Goal: Task Accomplishment & Management: Use online tool/utility

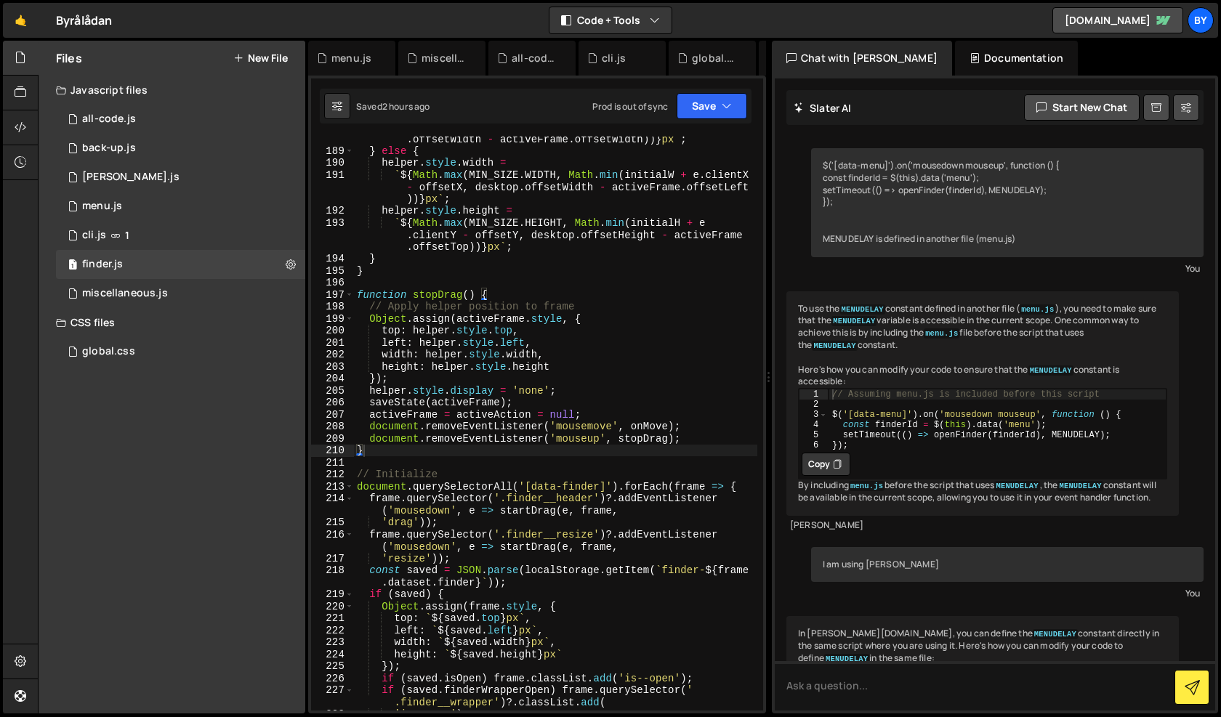
scroll to position [1292, 0]
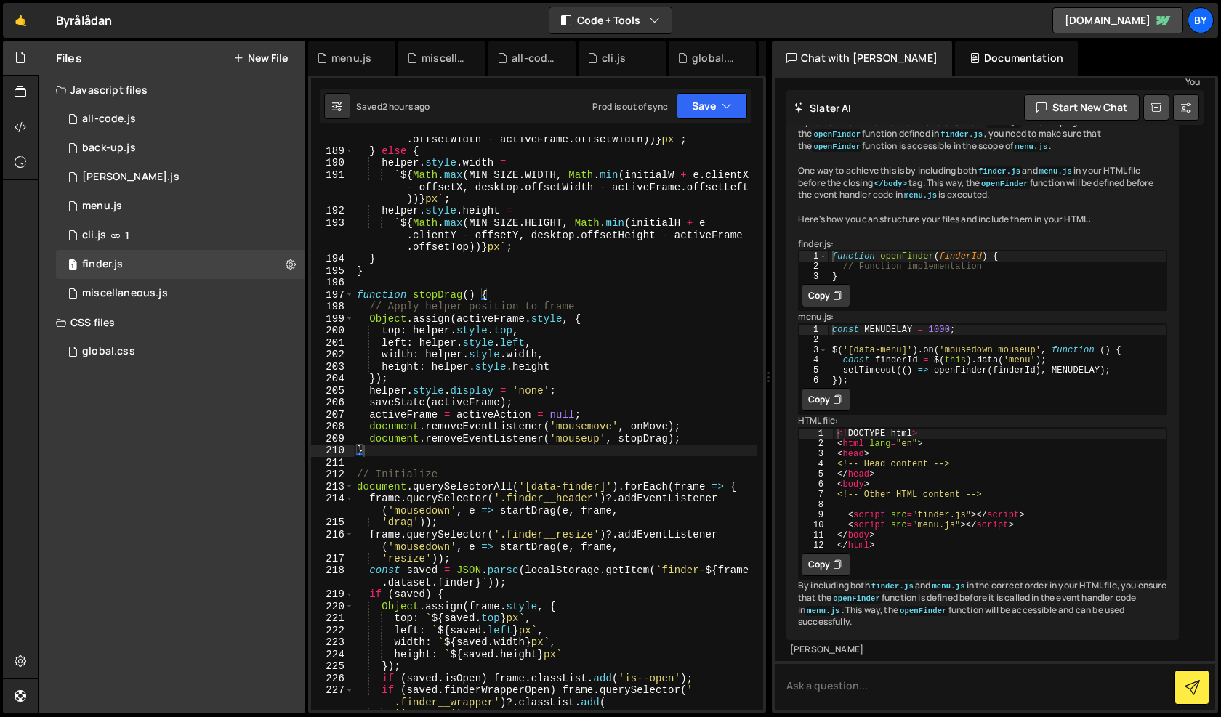
click at [166, 125] on div "1 all-code.js 0" at bounding box center [180, 119] width 249 height 29
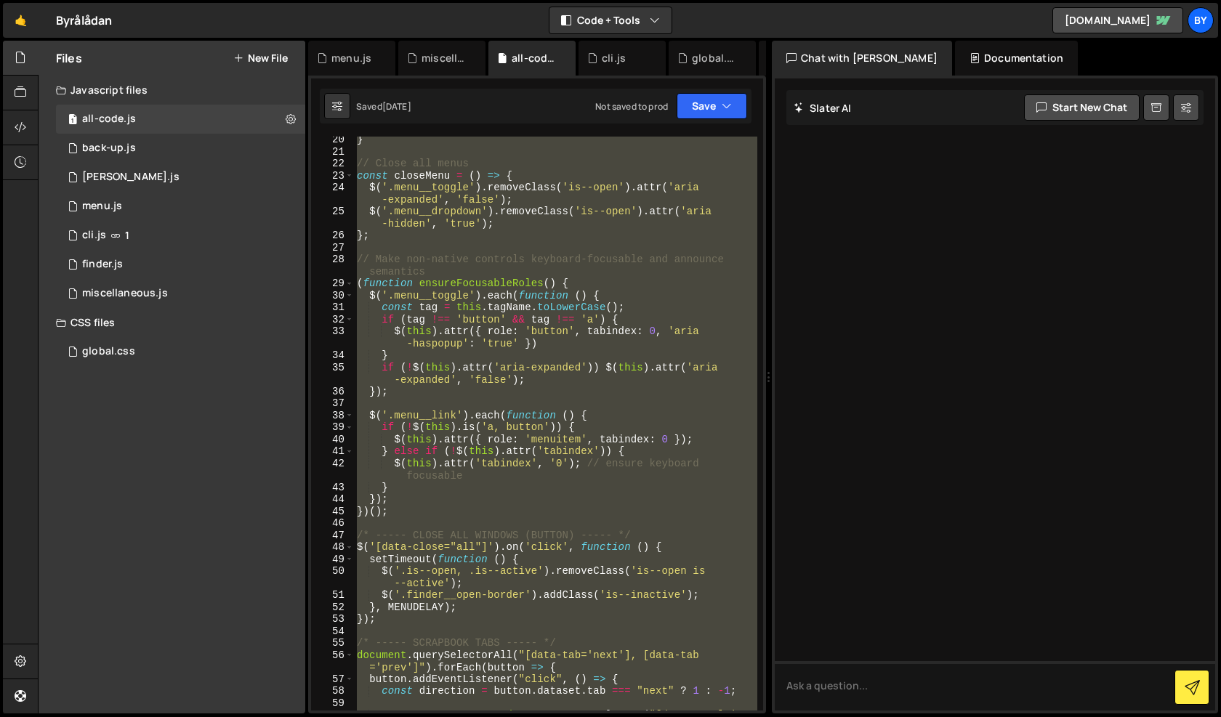
scroll to position [0, 0]
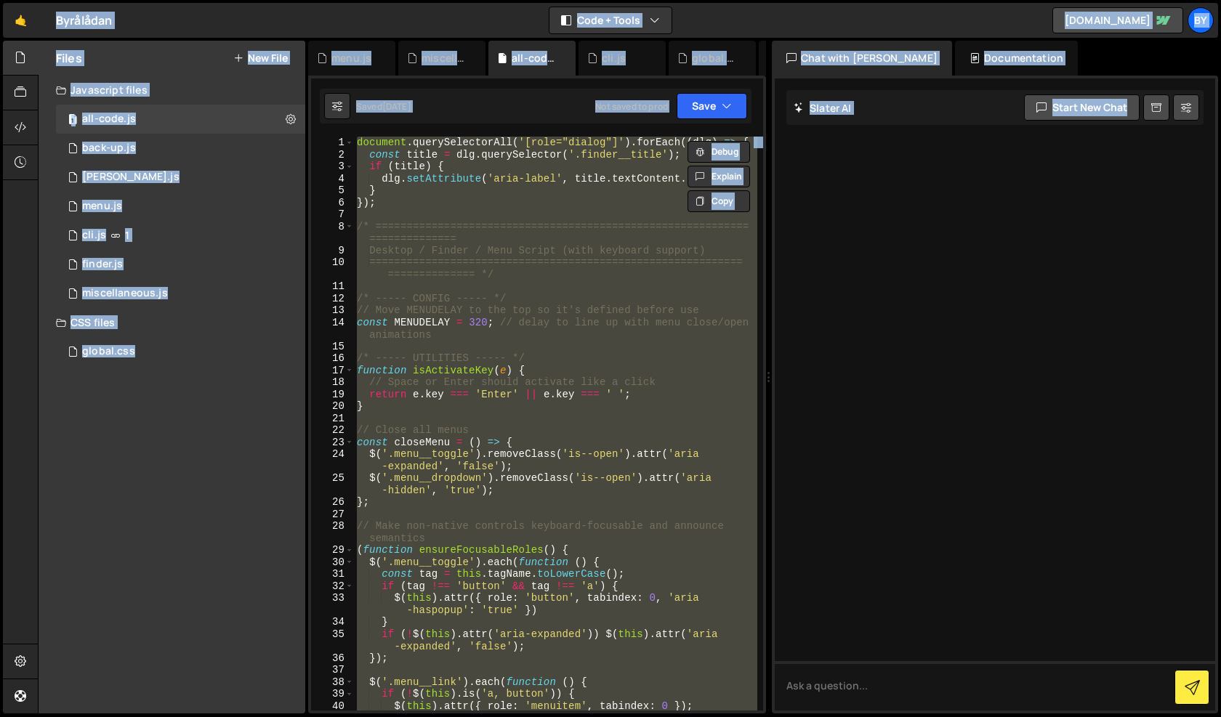
click at [561, 213] on div "document . querySelectorAll ( '[role="dialog"]' ) . forEach (( dlg ) => { const…" at bounding box center [555, 424] width 403 height 574
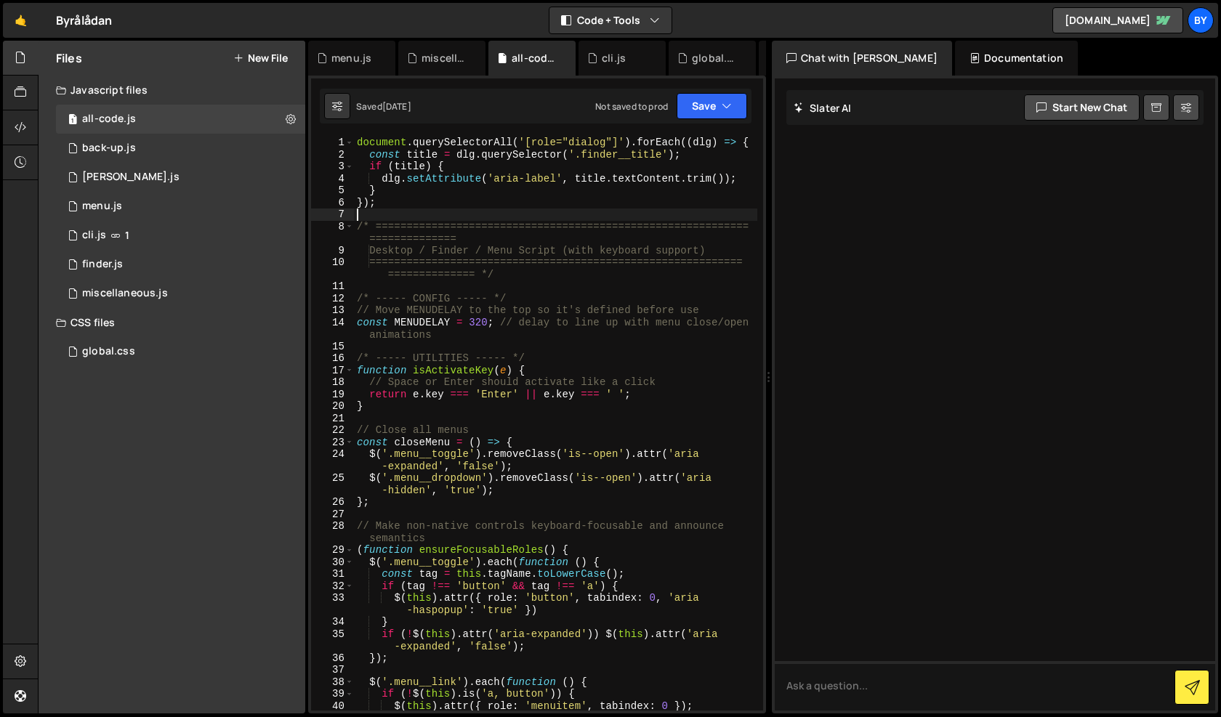
type textarea "renderToDoItems();"
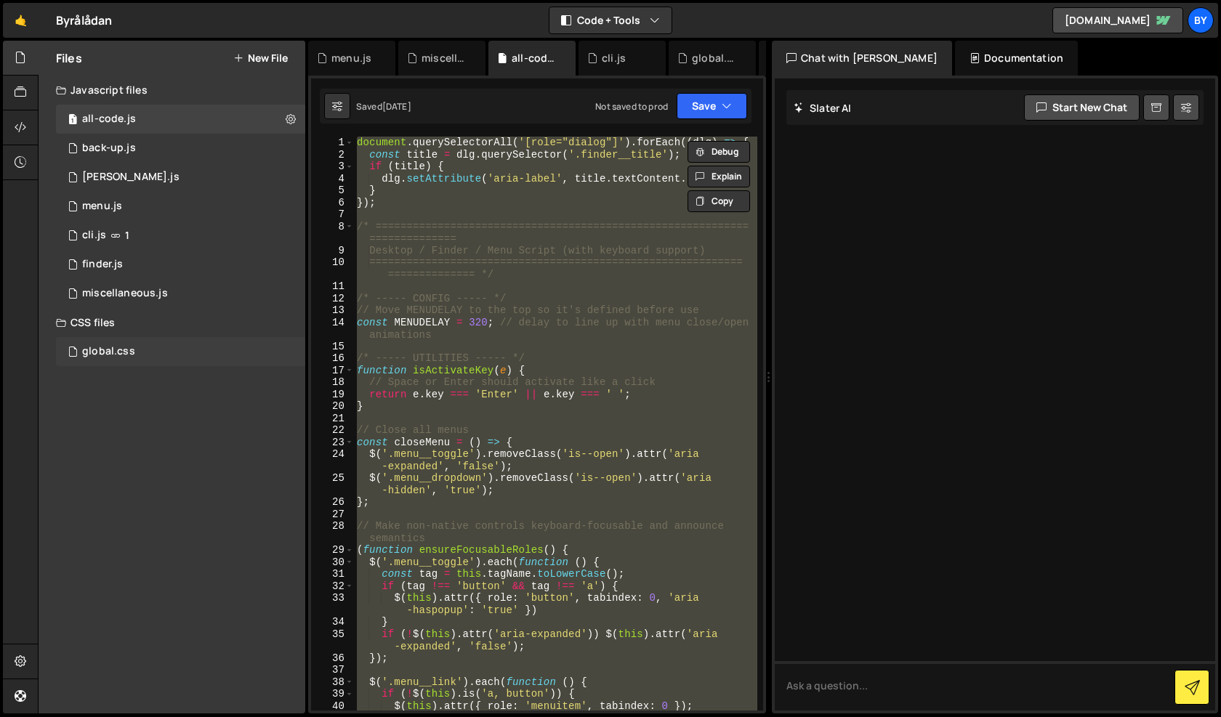
click at [195, 341] on div "global.css 0" at bounding box center [183, 351] width 254 height 29
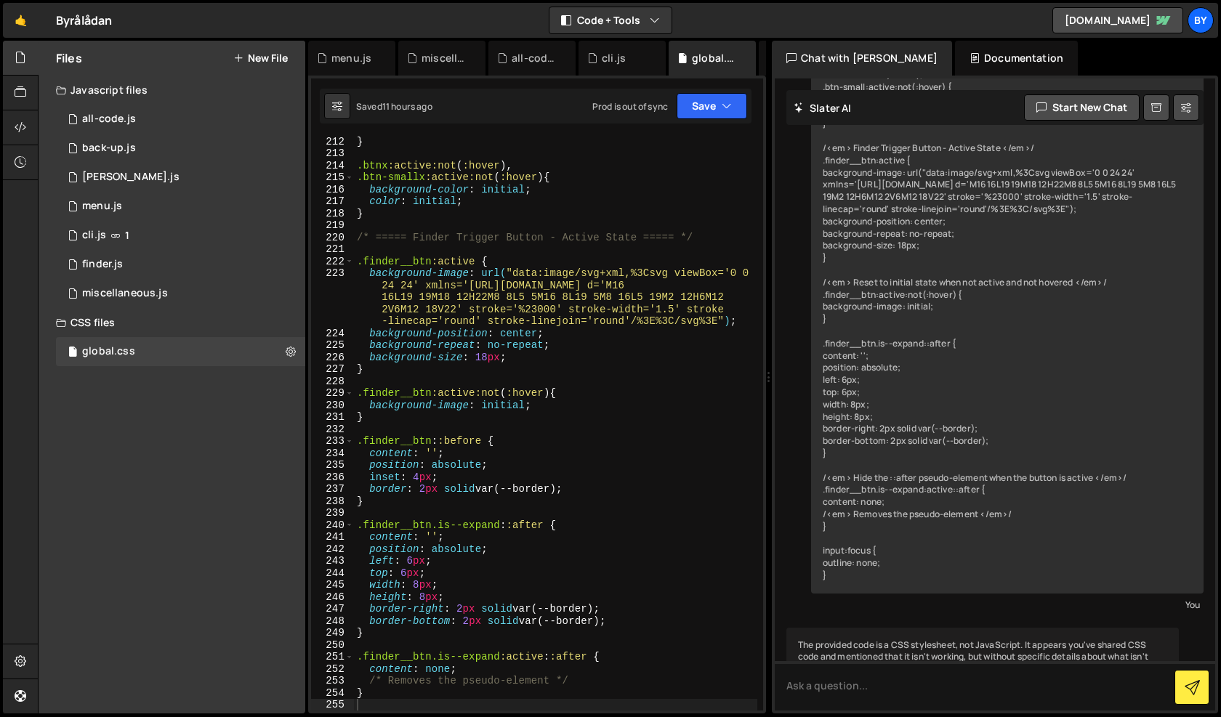
click at [437, 347] on div "} .btnx :active:not ( :hover ), .btn-smallx :active:not ( :hover ) { background…" at bounding box center [555, 434] width 403 height 598
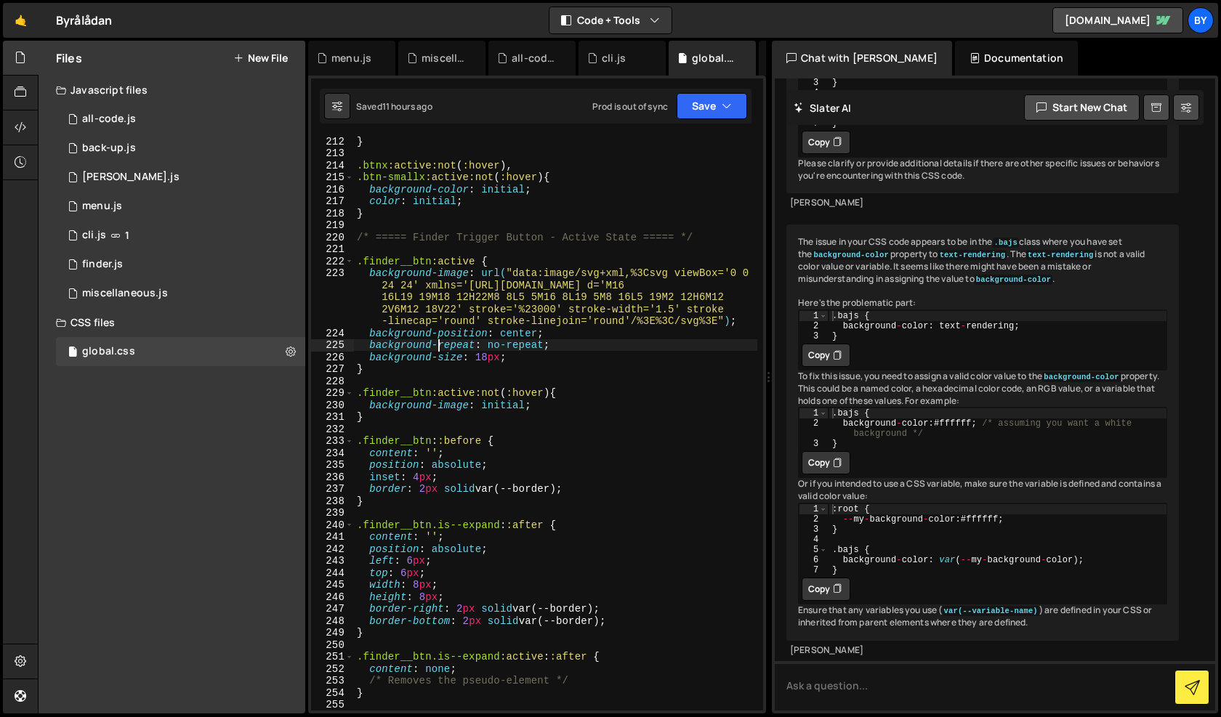
type textarea "}"
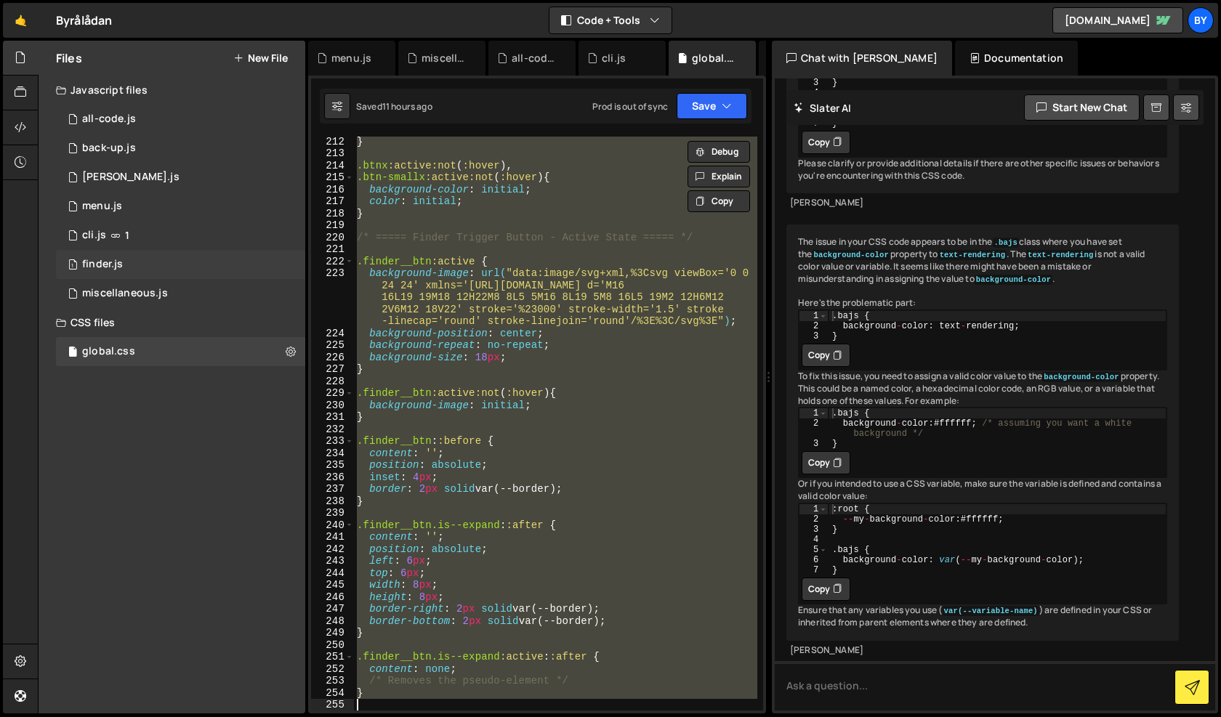
click at [201, 257] on div "1 finder.js 0" at bounding box center [180, 264] width 249 height 29
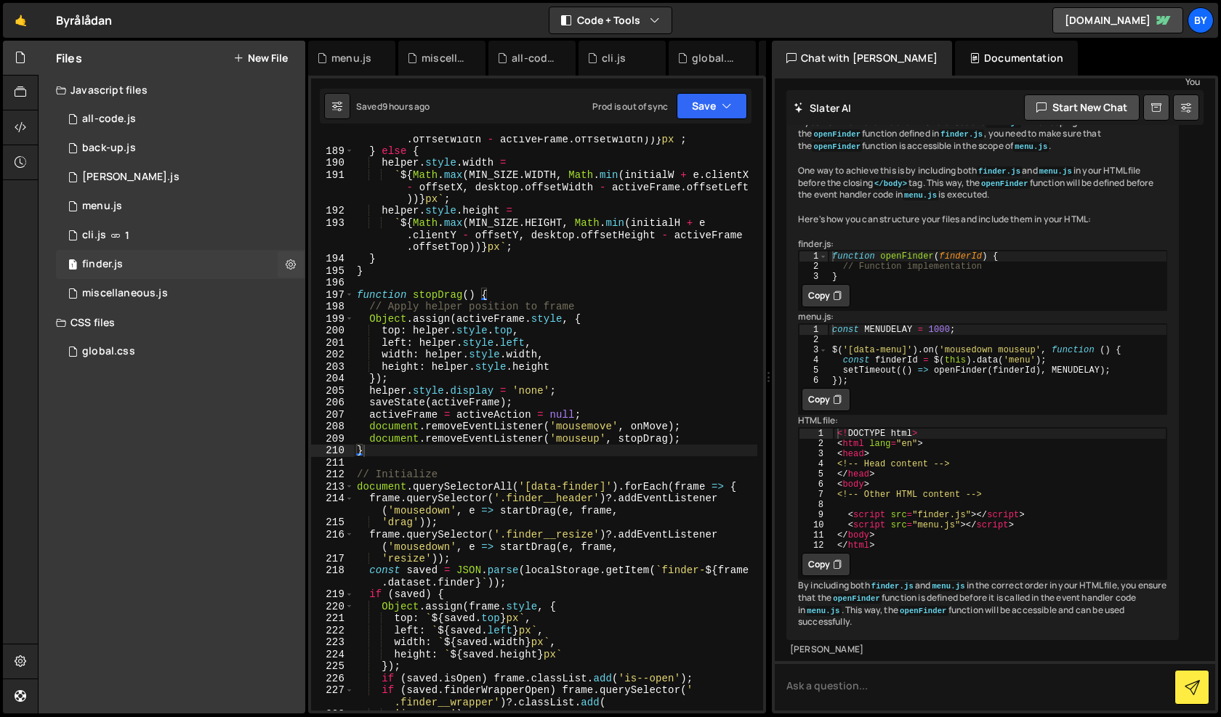
scroll to position [1292, 0]
click at [544, 371] on div "` ${ Math . max ( 0 , Math . min ( e . clientX - offsetX , desktop . offsetWidt…" at bounding box center [555, 426] width 403 height 610
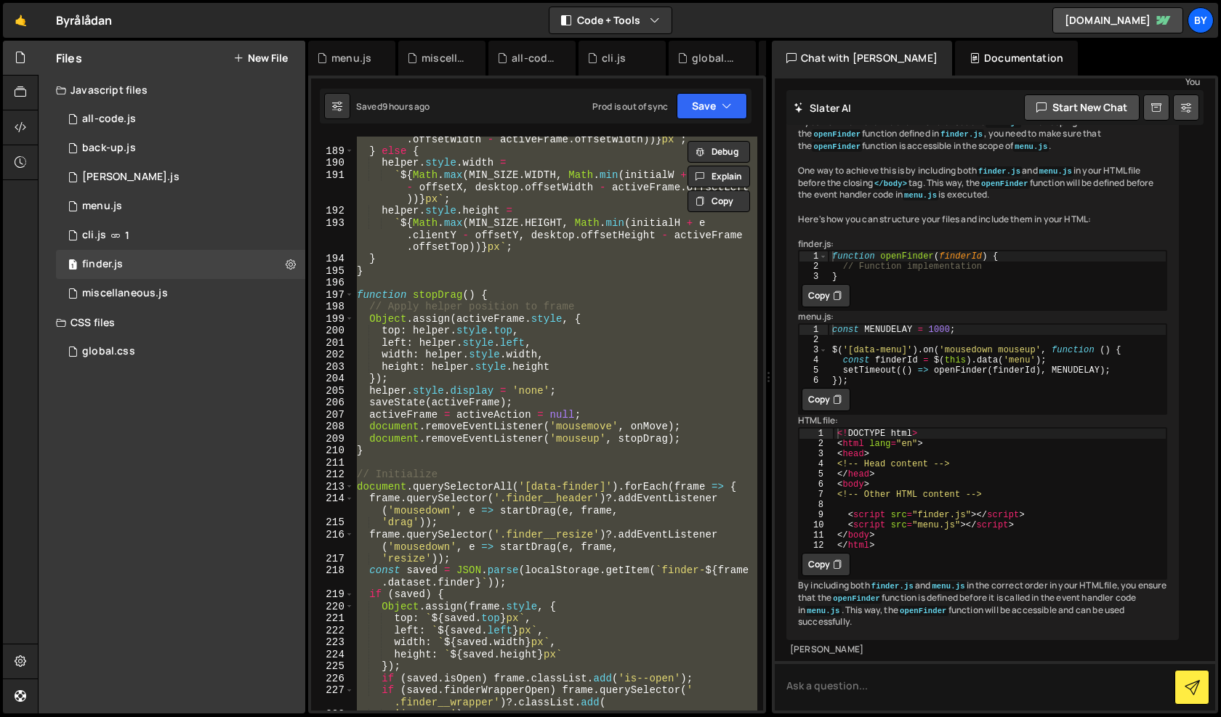
click at [456, 311] on div "` ${ Math . max ( 0 , Math . min ( e . clientX - offsetX , desktop . offsetWidt…" at bounding box center [555, 426] width 403 height 610
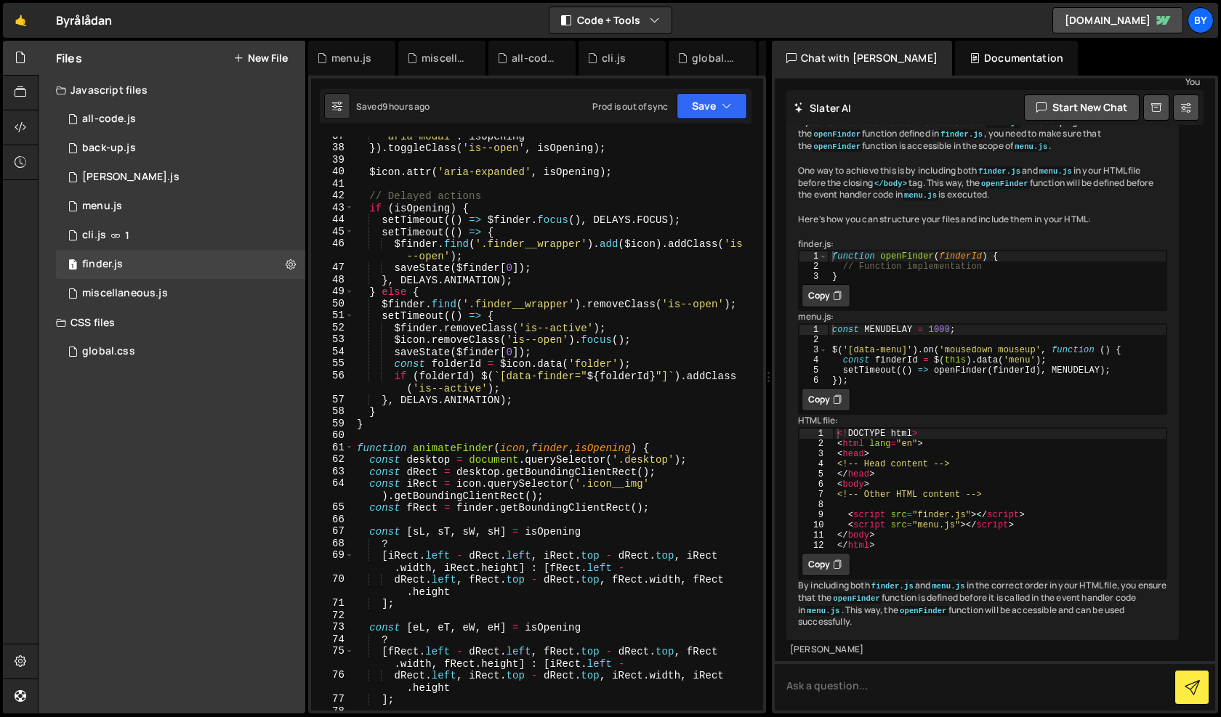
scroll to position [0, 0]
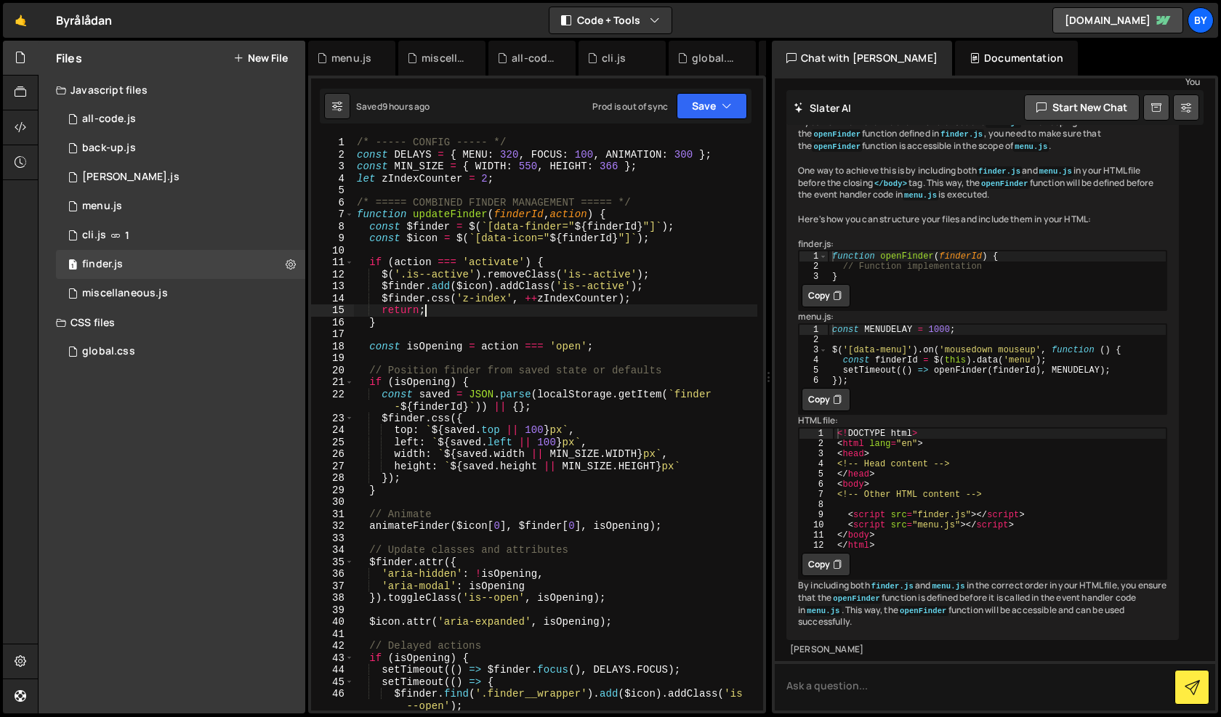
click at [456, 311] on div "/* ----- CONFIG ----- */ const DELAYS = { MENU : 320 , FOCUS : 100 , ANIMATION …" at bounding box center [555, 436] width 403 height 598
type textarea "});"
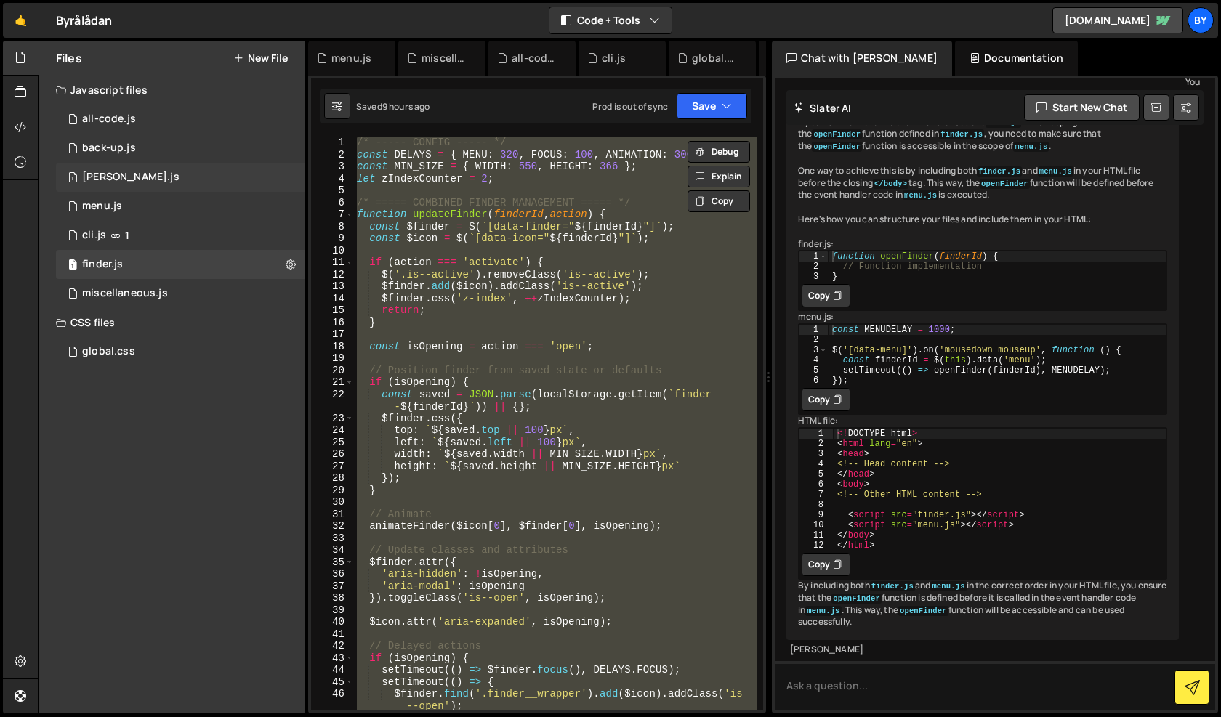
click at [174, 176] on div "1 [PERSON_NAME].js 0" at bounding box center [180, 177] width 249 height 29
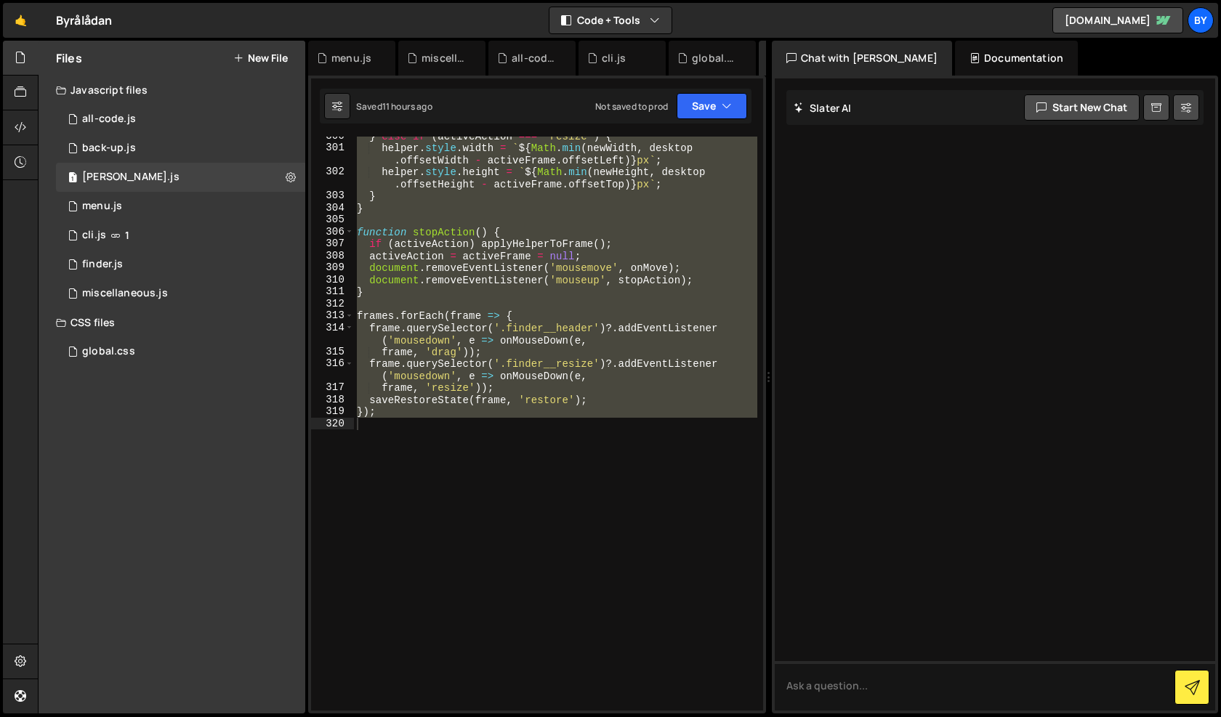
click at [480, 323] on div "} else if ( activeAction === 'resize' ) { helper . style . width = ` ${ Math . …" at bounding box center [555, 424] width 403 height 574
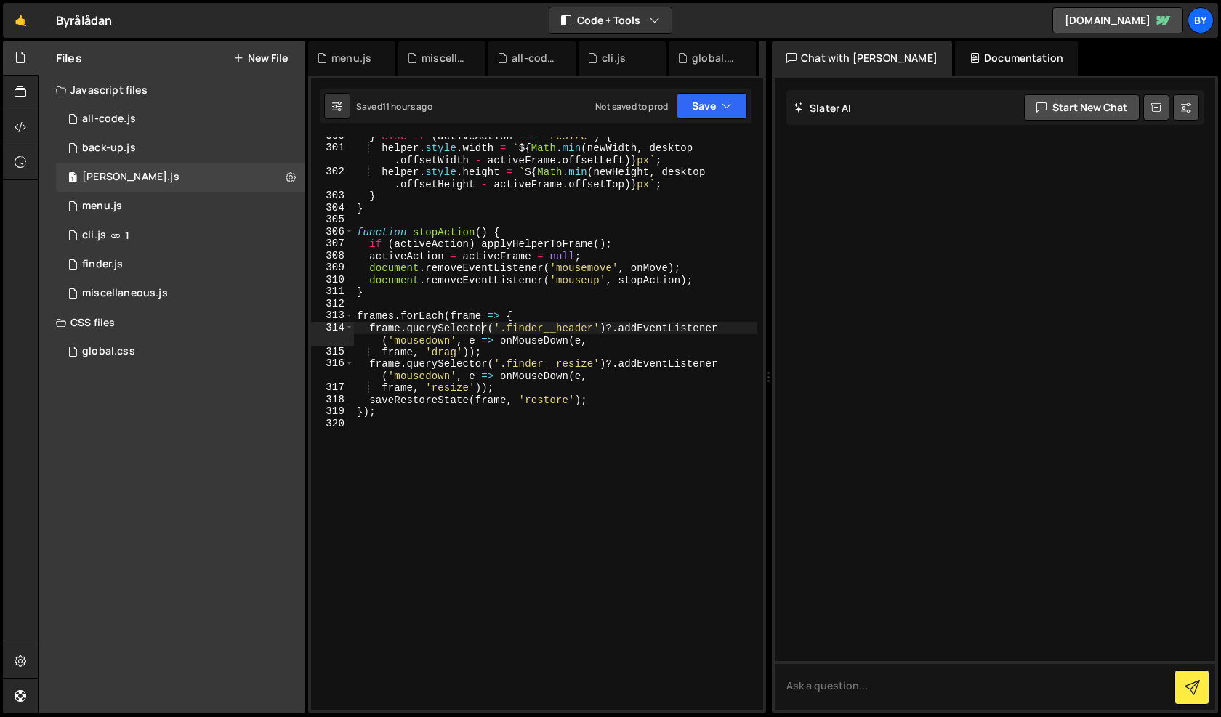
type textarea "});"
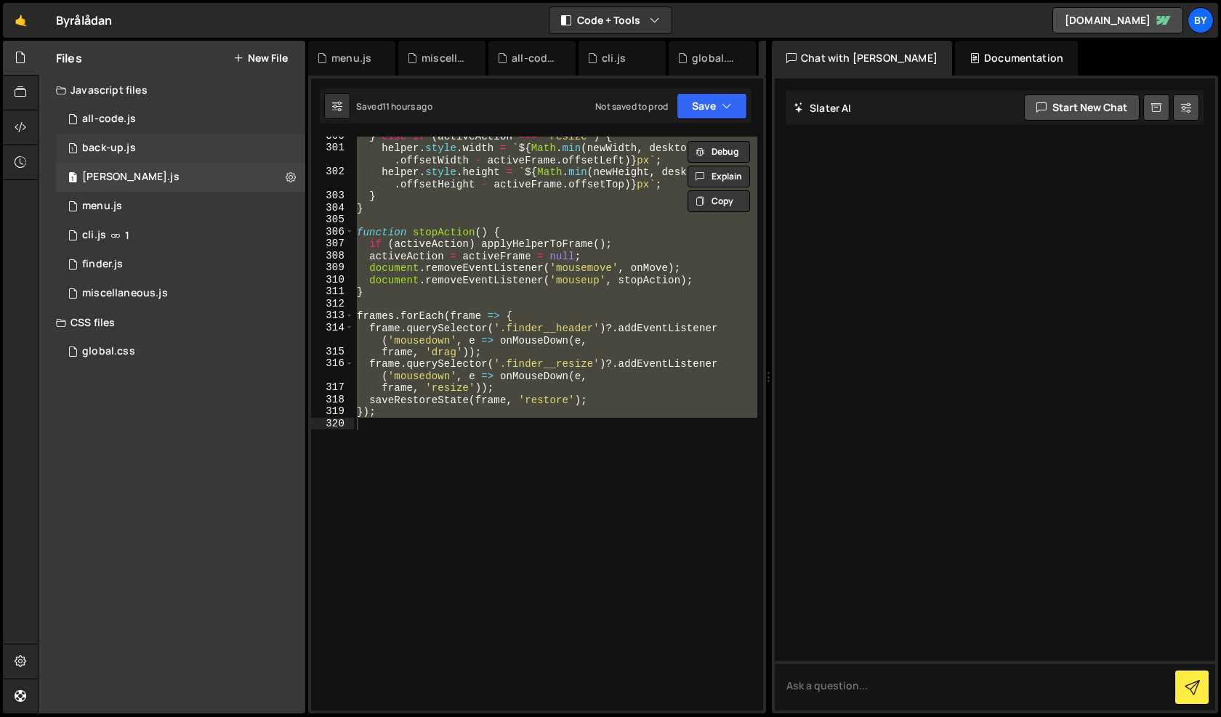
click at [187, 143] on div "1 back-up.js 0" at bounding box center [180, 148] width 249 height 29
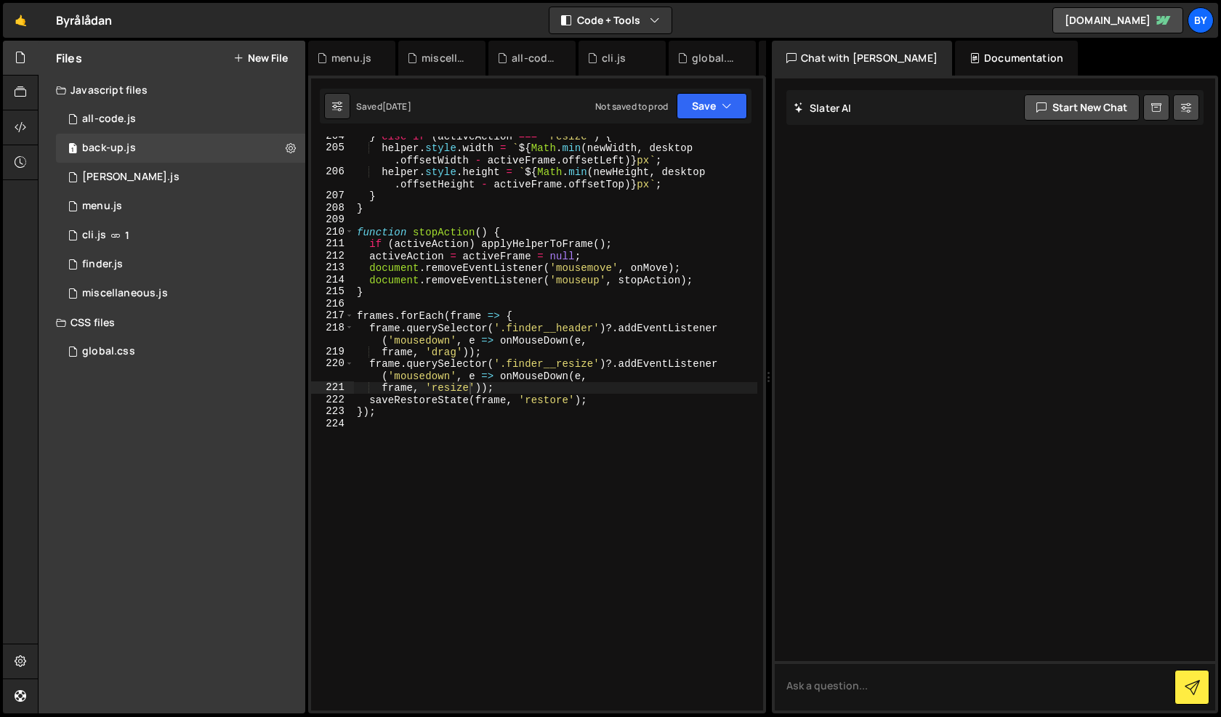
click at [506, 293] on div "} else if ( activeAction === 'resize' ) { helper . style . width = ` ${ Math . …" at bounding box center [555, 429] width 403 height 598
type textarea "});"
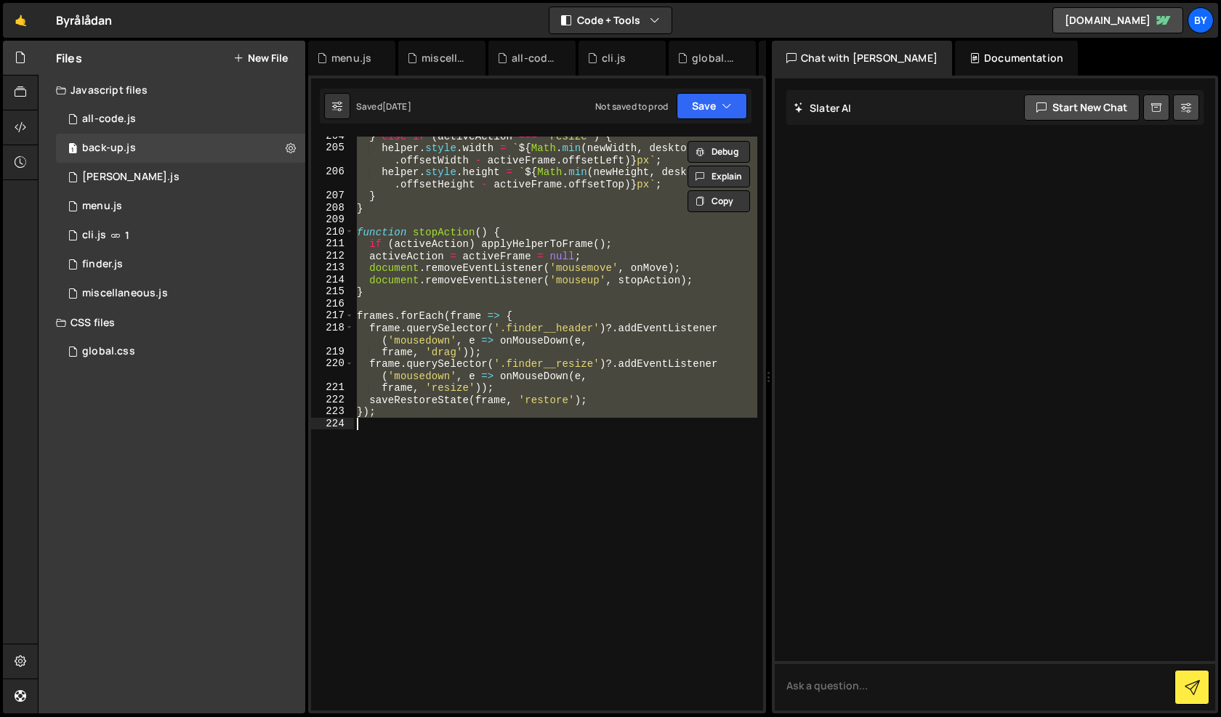
paste textarea
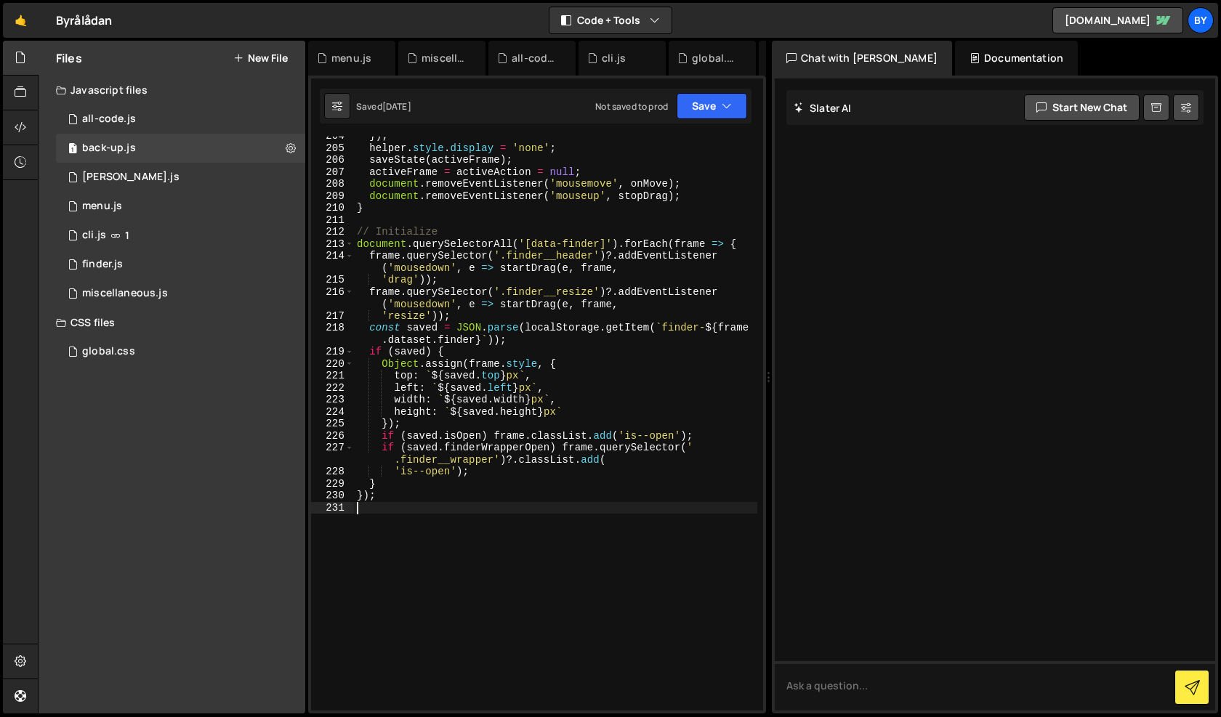
scroll to position [2788, 0]
click at [700, 100] on button "Save" at bounding box center [711, 106] width 70 height 26
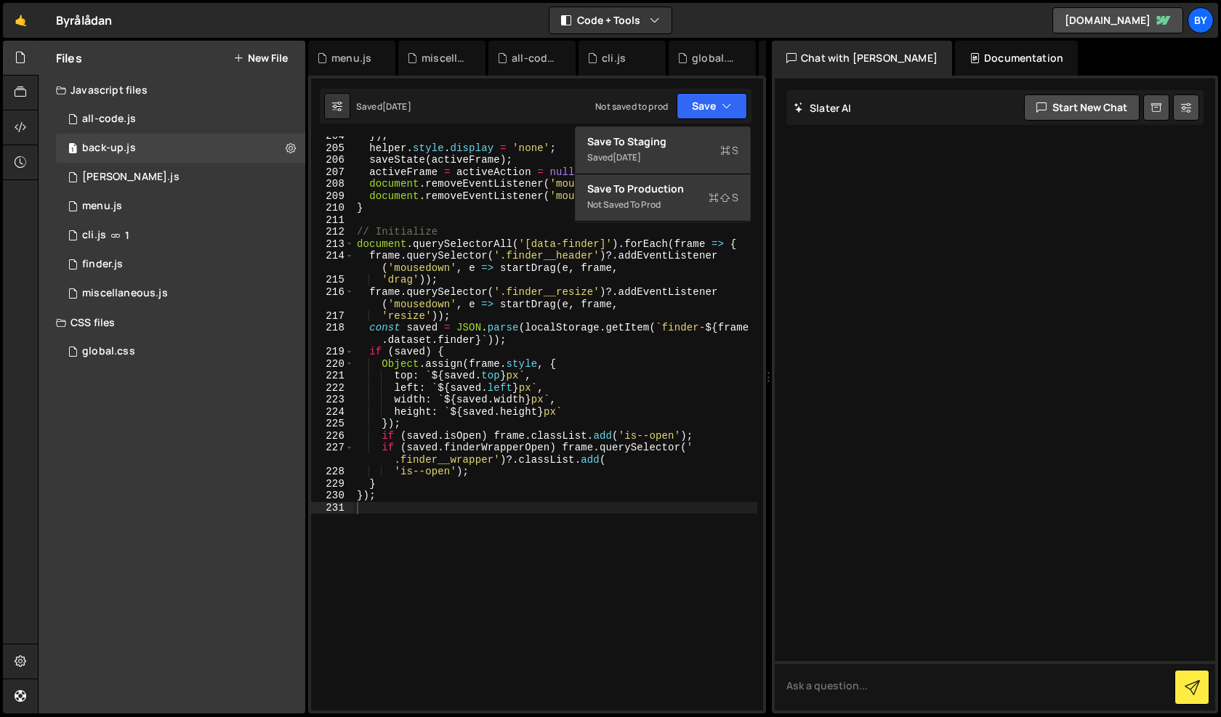
click at [378, 378] on div "}) ; helper . style . display = 'none' ; saveState ( activeFrame ) ; activeFram…" at bounding box center [555, 429] width 403 height 598
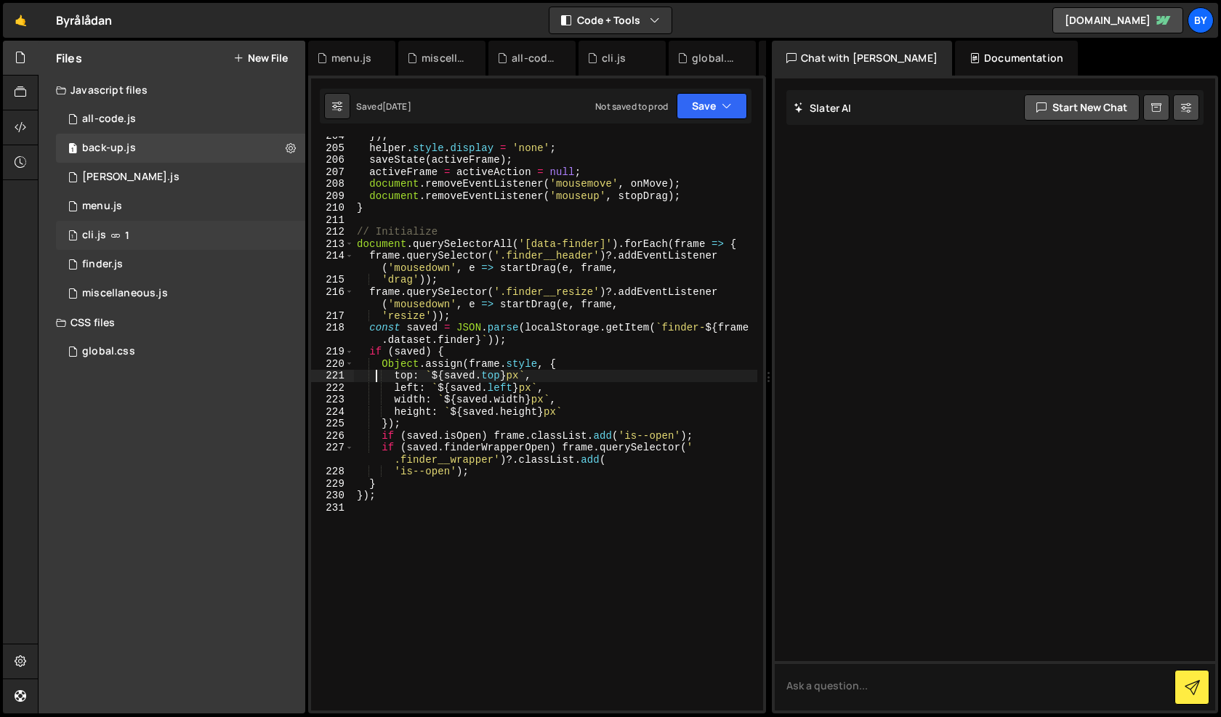
type textarea "});"
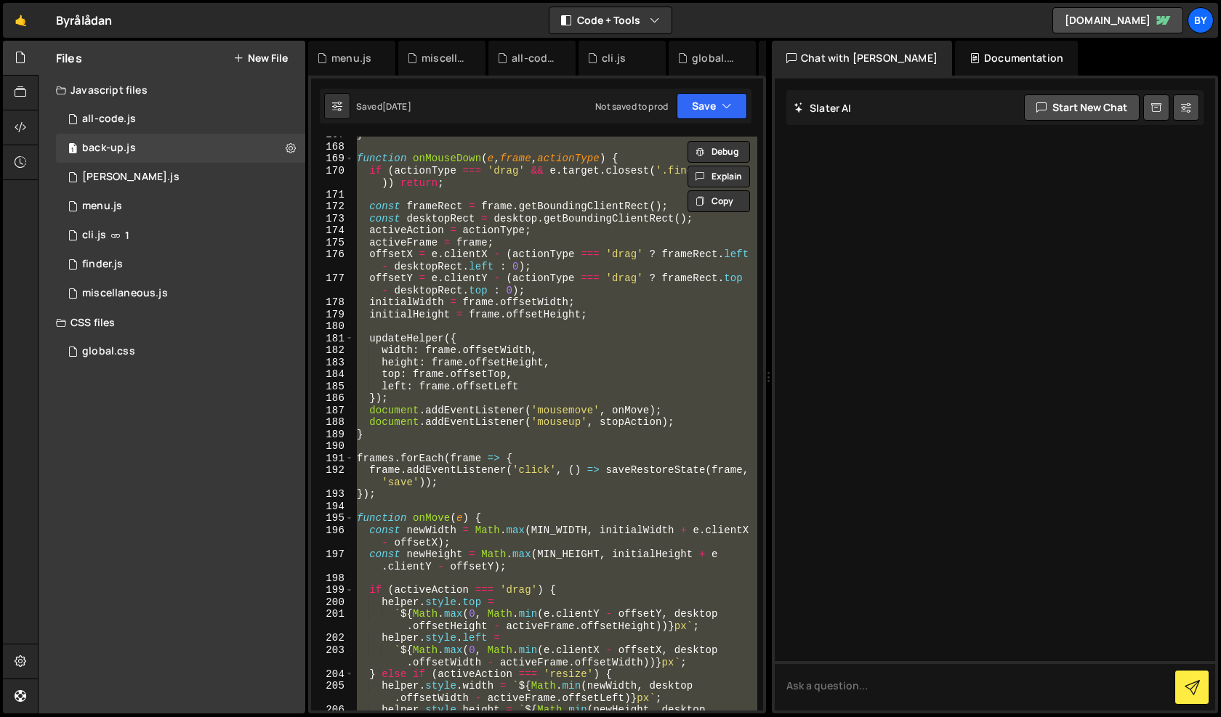
scroll to position [2207, 0]
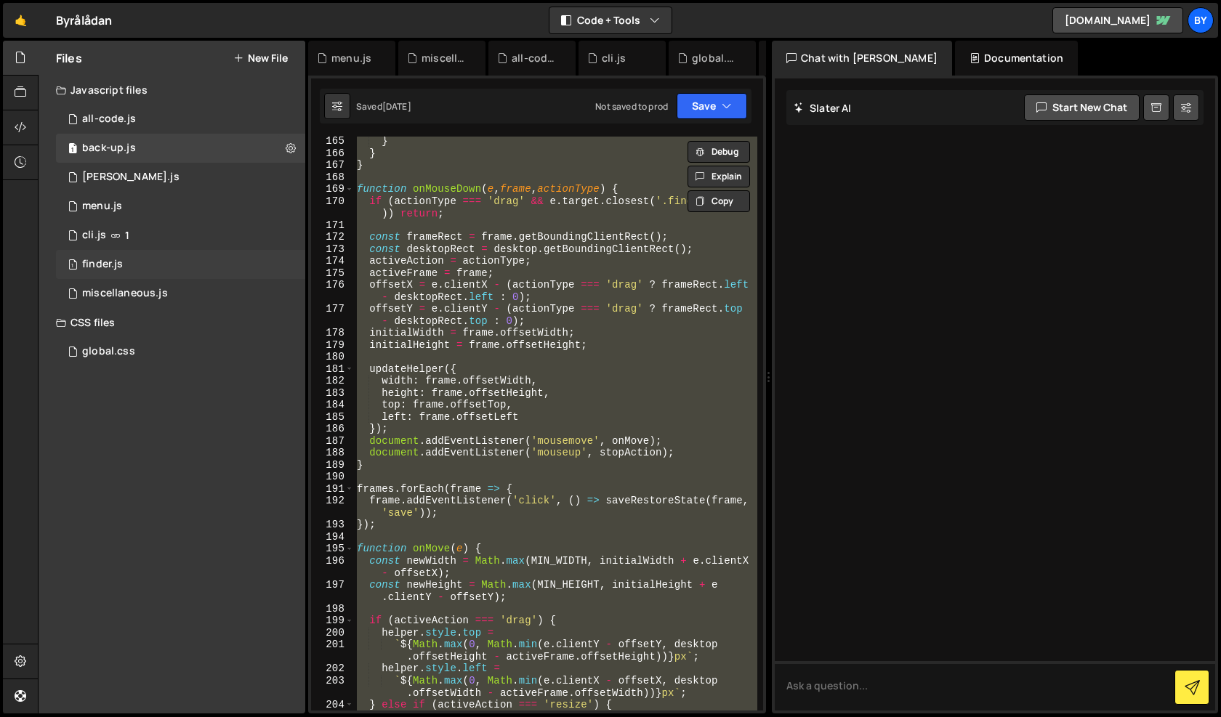
click at [164, 251] on div "1 finder.js 0" at bounding box center [180, 264] width 249 height 29
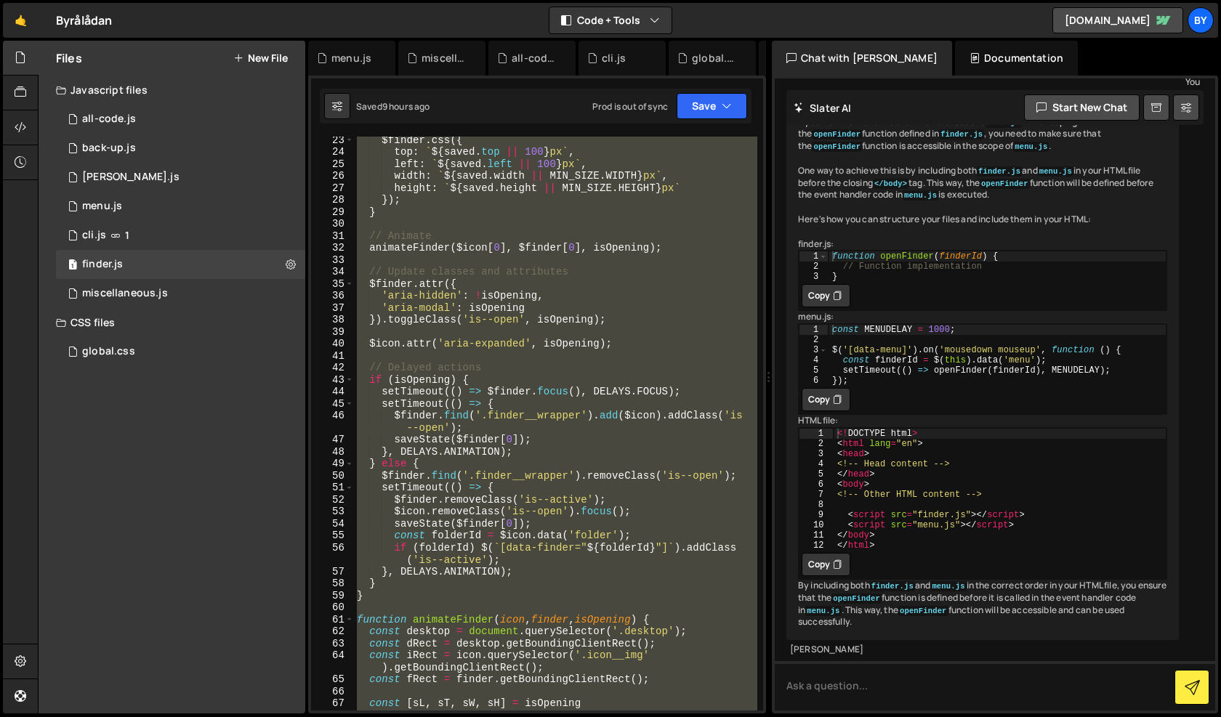
scroll to position [278, 0]
click at [554, 350] on div "$finder . css ({ top : ` ${ saved . top || 100 } px ` , left : ` ${ saved . lef…" at bounding box center [555, 424] width 403 height 574
paste textarea
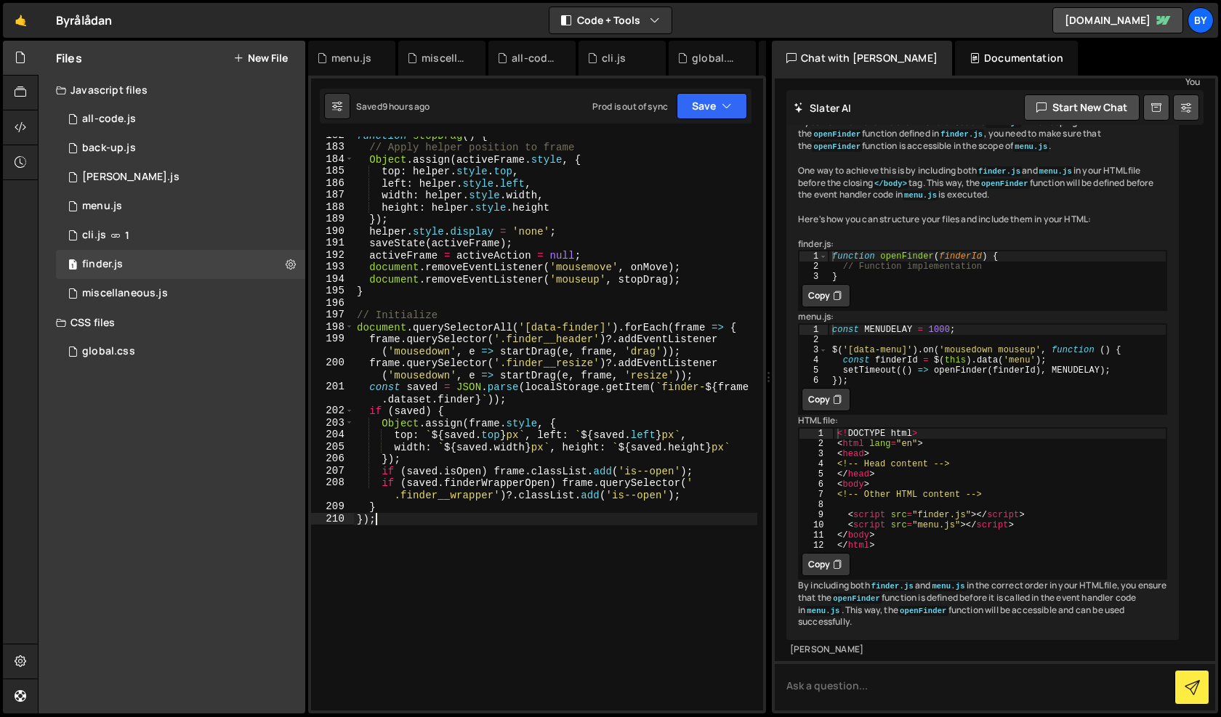
scroll to position [2600, 0]
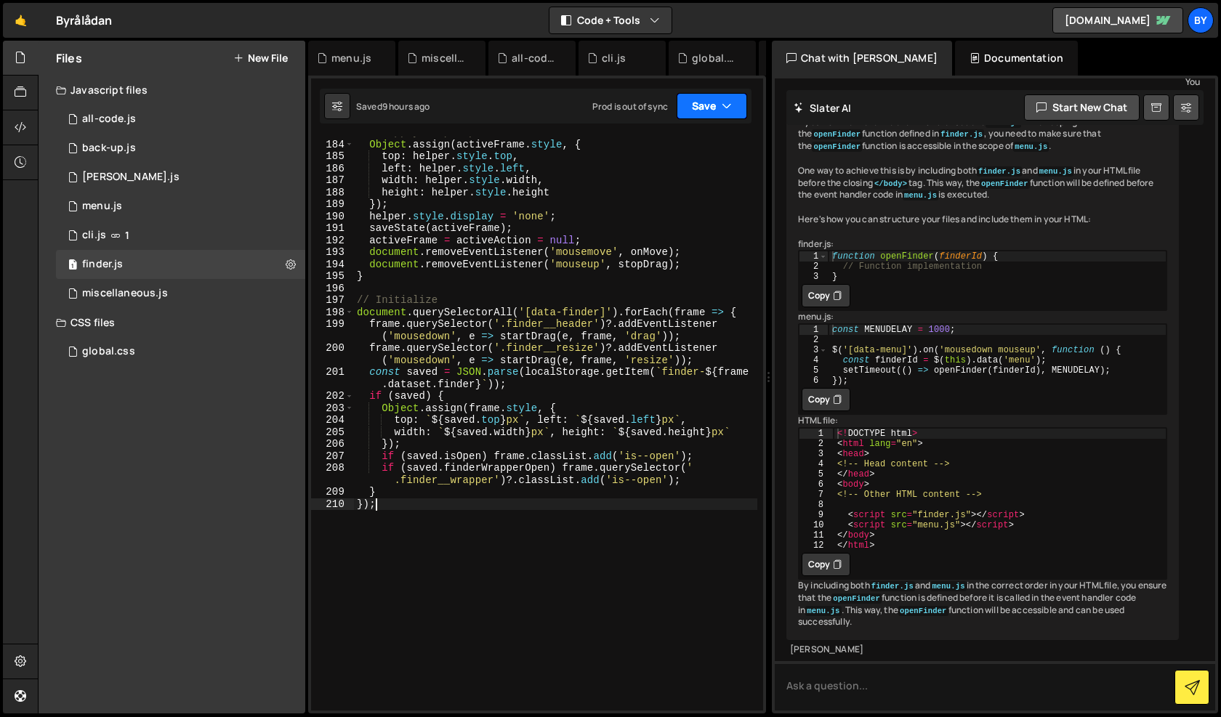
click at [686, 118] on button "Save" at bounding box center [711, 106] width 70 height 26
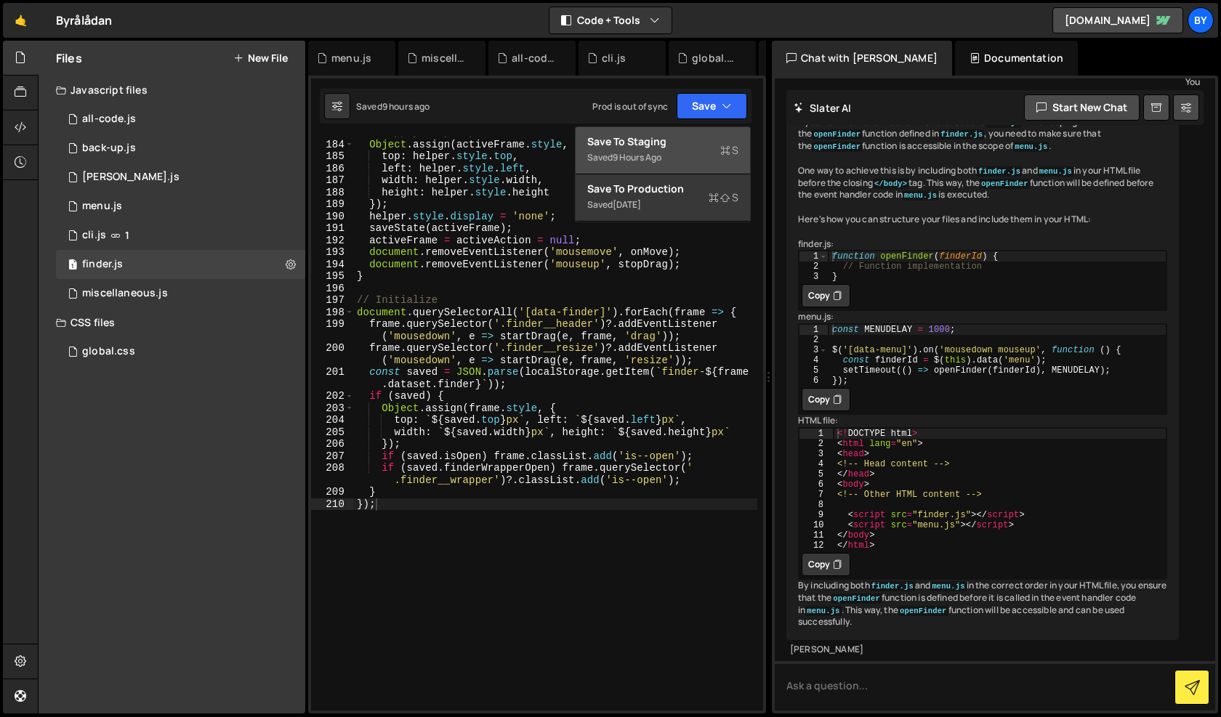
click at [685, 137] on div "Save to Staging S" at bounding box center [662, 141] width 151 height 15
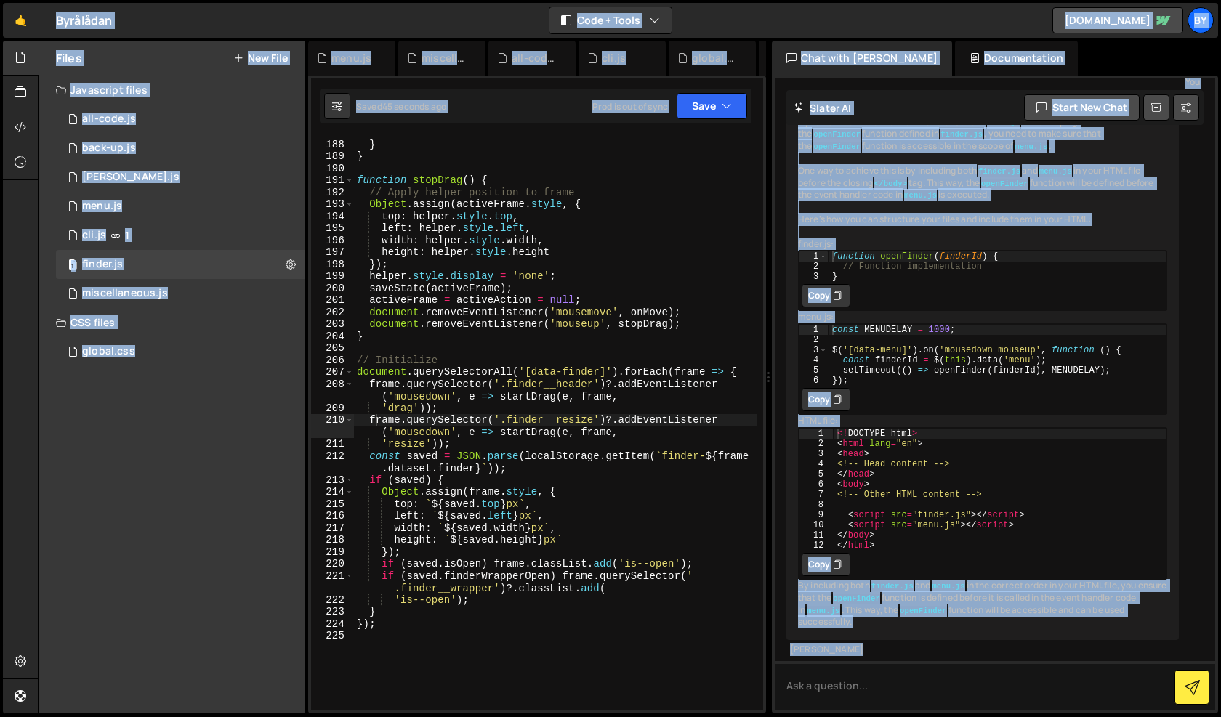
copy body "Lo Ipsumdol Sita Conse Adipis elit seddoe Tempori Utlabor Etdolo Magn al e adm.…"
click at [565, 380] on div "` ${ Math . max ( MIN_SIZE . HEIGHT , Math . min ( initialH + e . clientY - off…" at bounding box center [555, 413] width 403 height 622
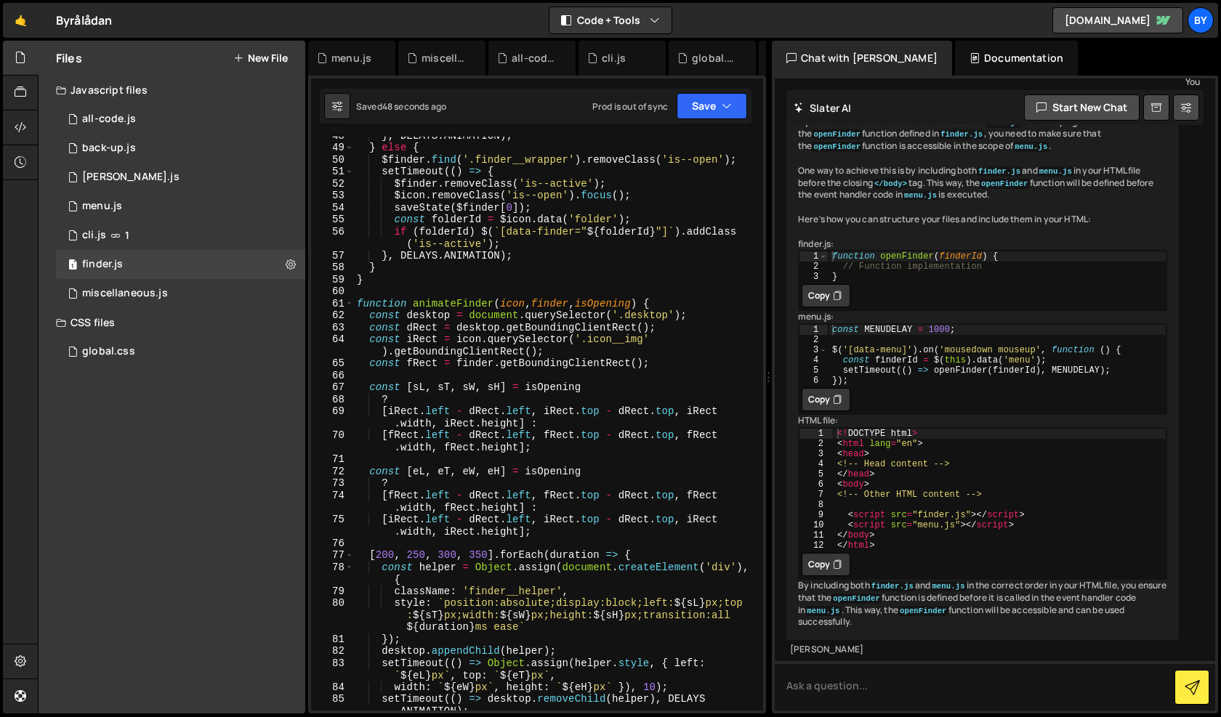
scroll to position [0, 0]
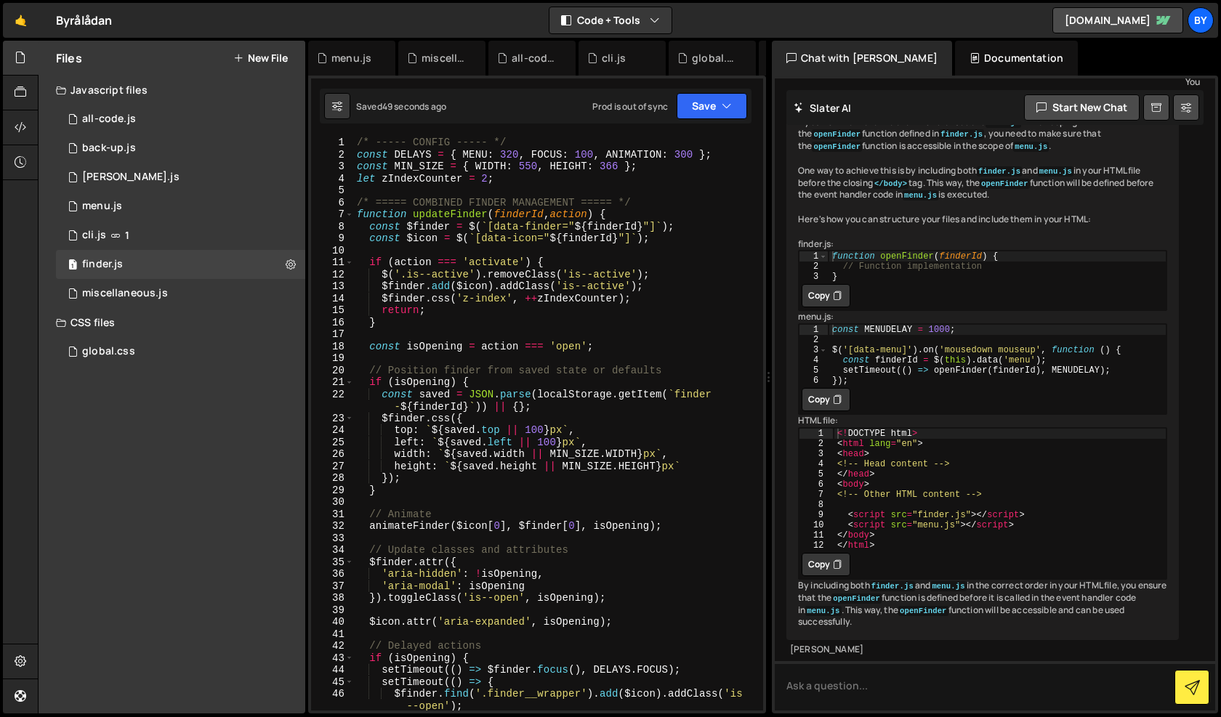
click at [549, 307] on div "/* ----- CONFIG ----- */ const DELAYS = { MENU : 320 , FOCUS : 100 , ANIMATION …" at bounding box center [555, 436] width 403 height 598
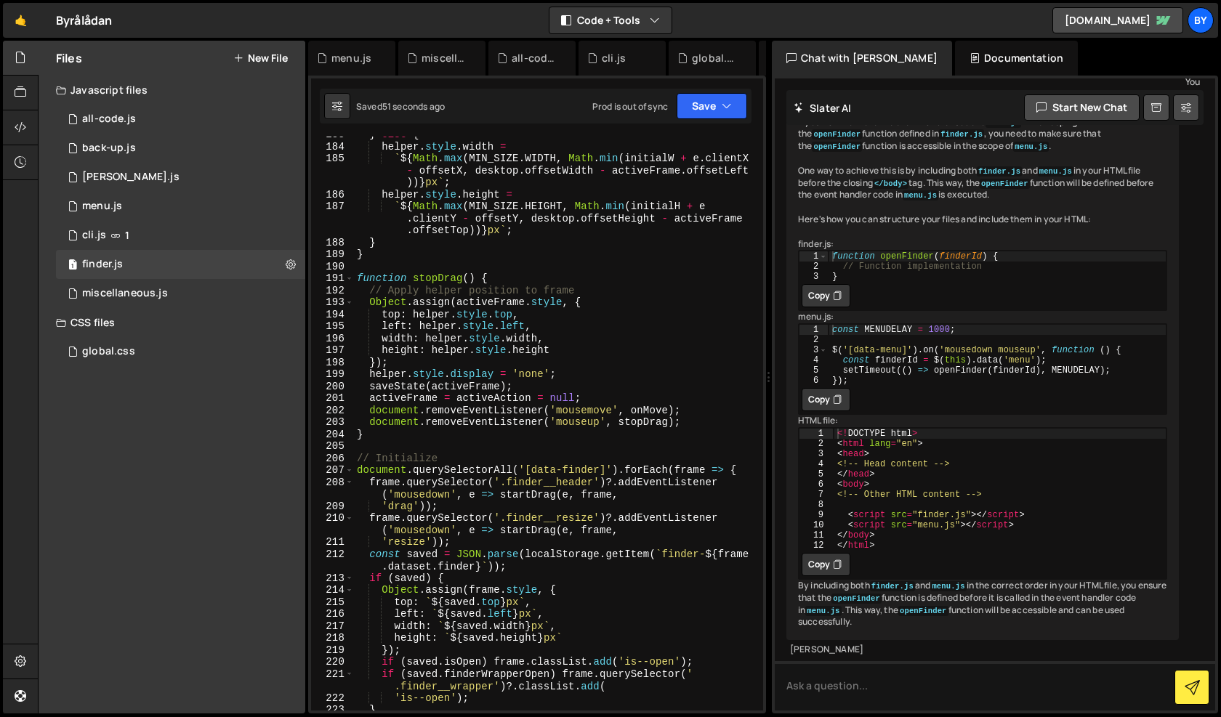
scroll to position [2812, 0]
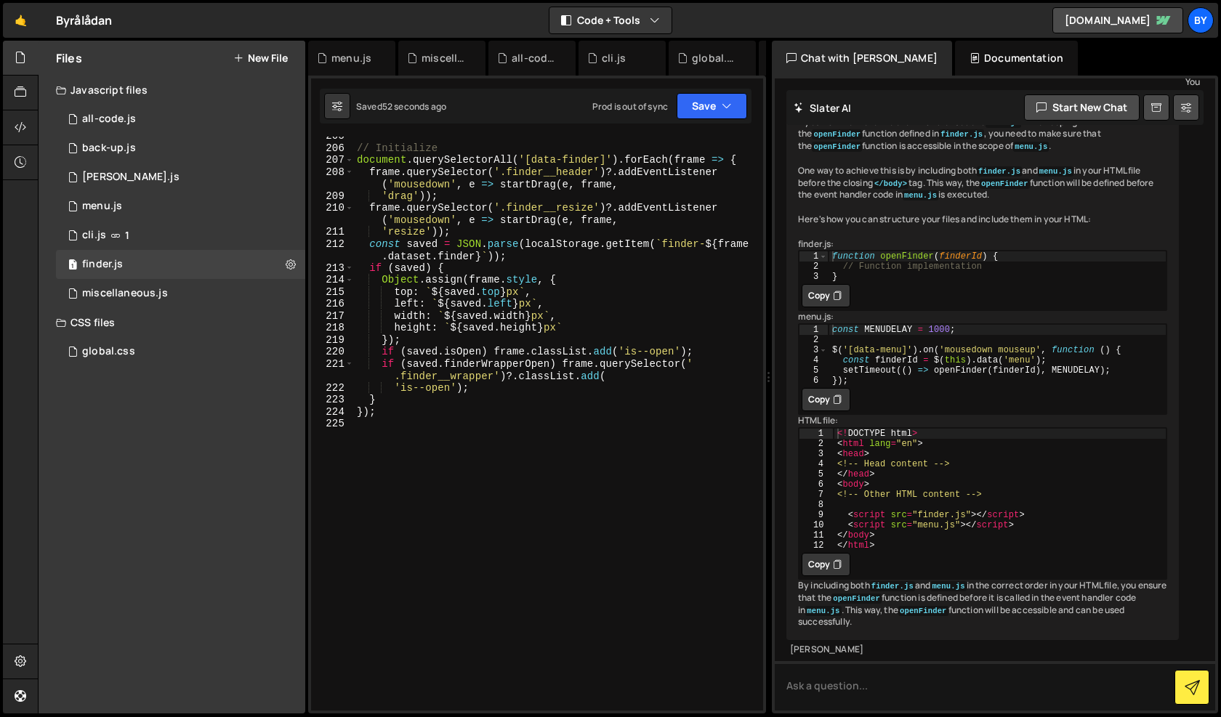
click at [517, 278] on div "// Initialize document . querySelectorAll ( '[data-finder]' ) . forEach ( frame…" at bounding box center [555, 429] width 403 height 598
type textarea "Object.assign([DOMAIN_NAME], {"
click at [439, 437] on div "// Initialize document . querySelectorAll ( '[data-finder]' ) . forEach ( frame…" at bounding box center [555, 429] width 403 height 598
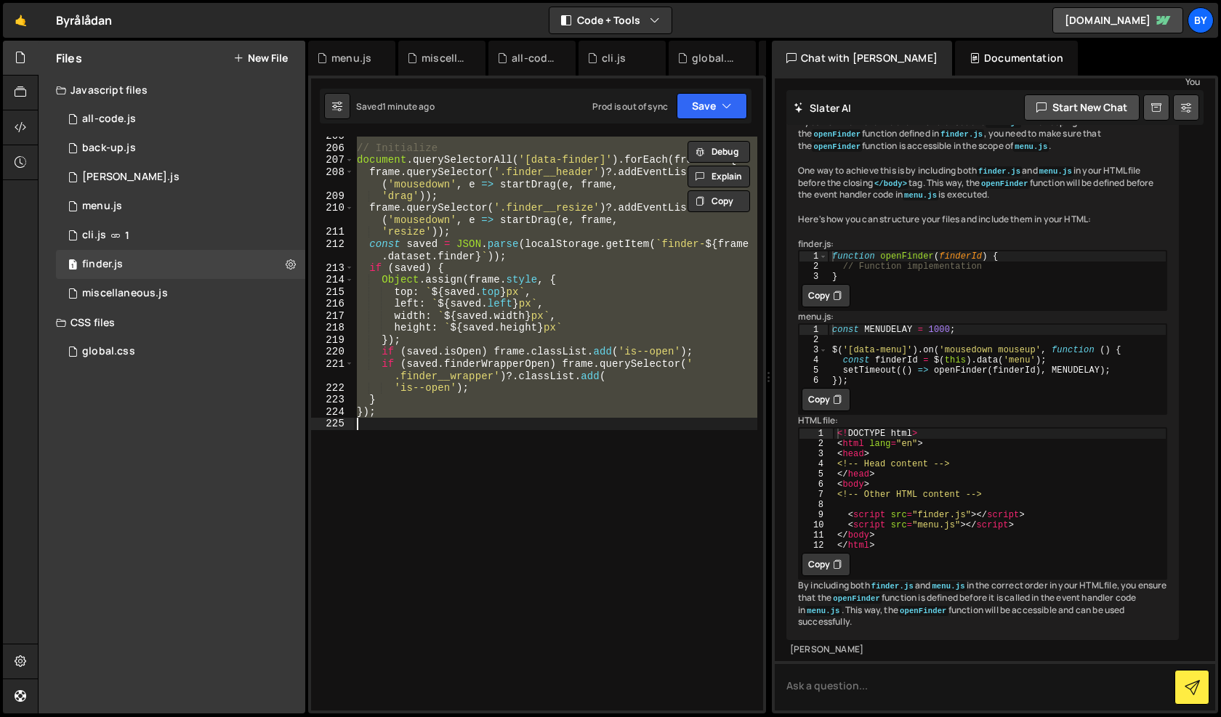
click at [500, 285] on div "// Initialize document . querySelectorAll ( '[data-finder]' ) . forEach ( frame…" at bounding box center [555, 424] width 403 height 574
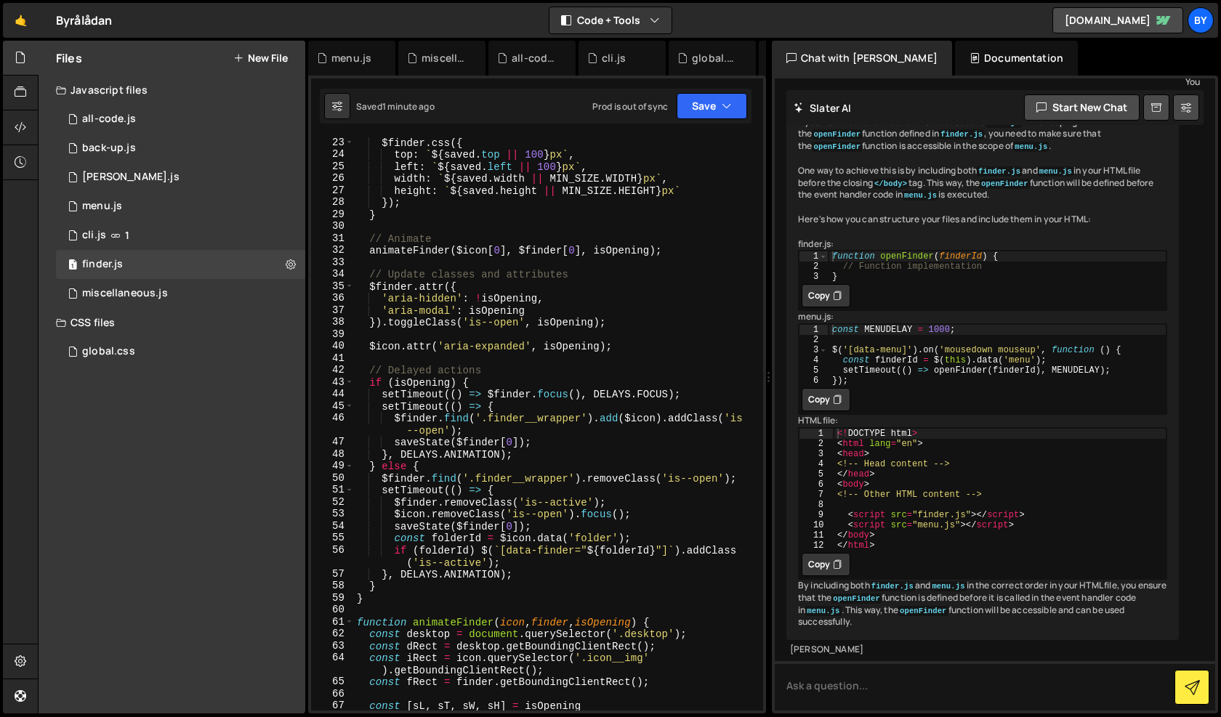
scroll to position [276, 0]
click at [454, 594] on div "$finder . css ({ top : ` ${ saved . top || 100 } px ` , left : ` ${ saved . lef…" at bounding box center [555, 436] width 403 height 598
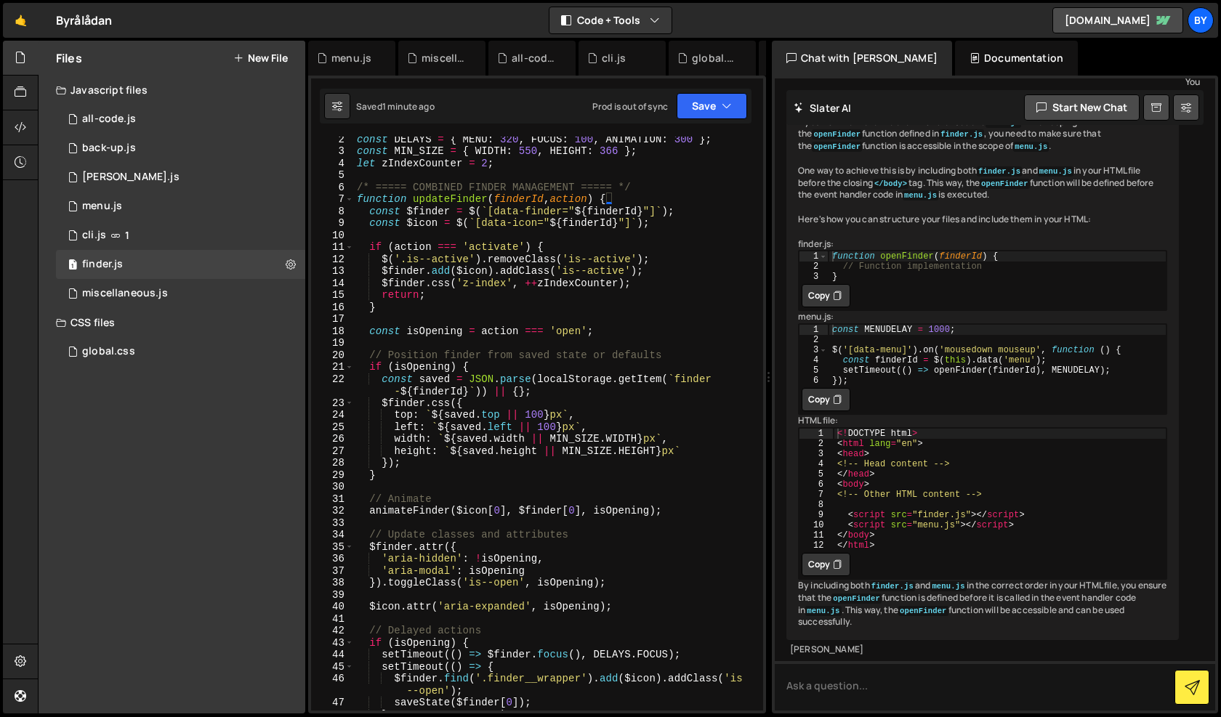
scroll to position [0, 0]
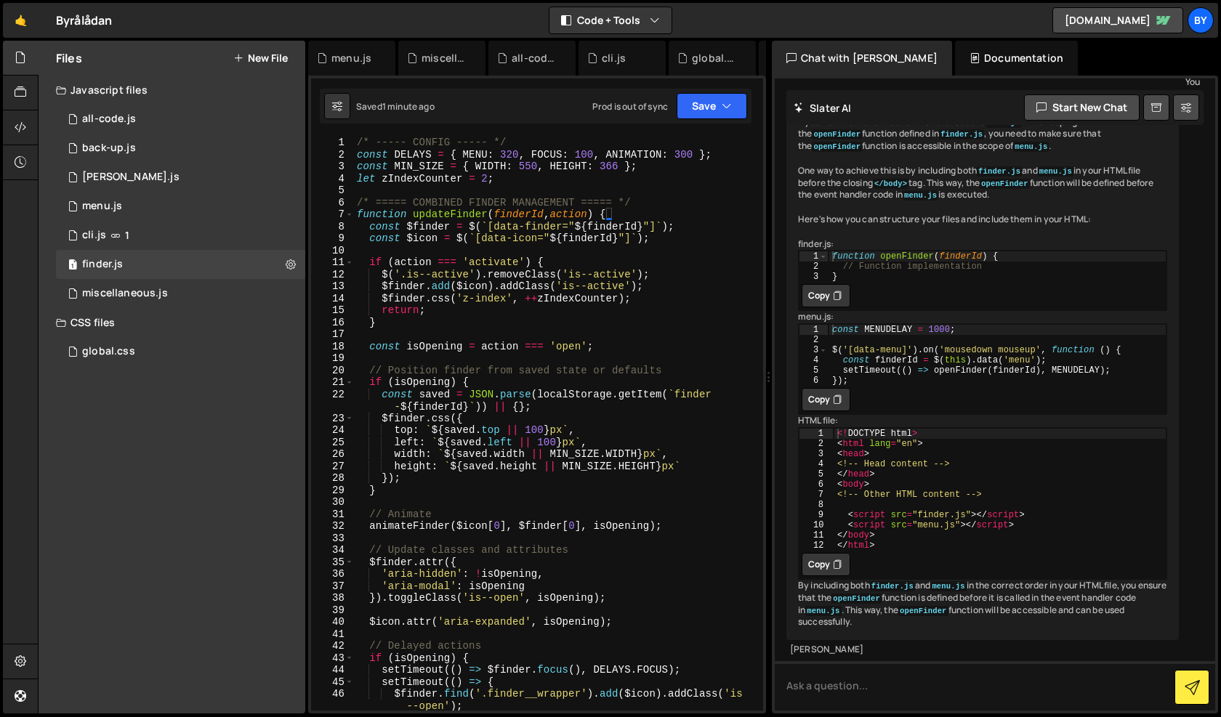
click at [360, 211] on div "/* ----- CONFIG ----- */ const DELAYS = { MENU : 320 , FOCUS : 100 , ANIMATION …" at bounding box center [555, 436] width 403 height 598
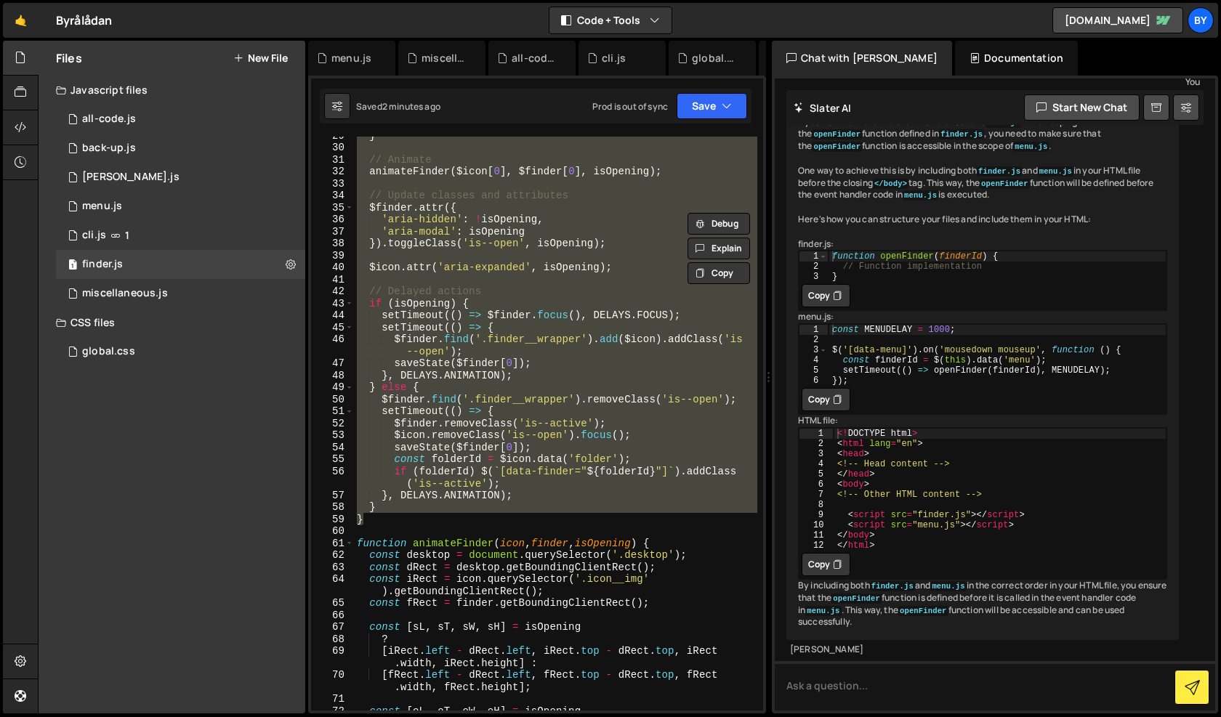
scroll to position [355, 0]
paste textarea "}"
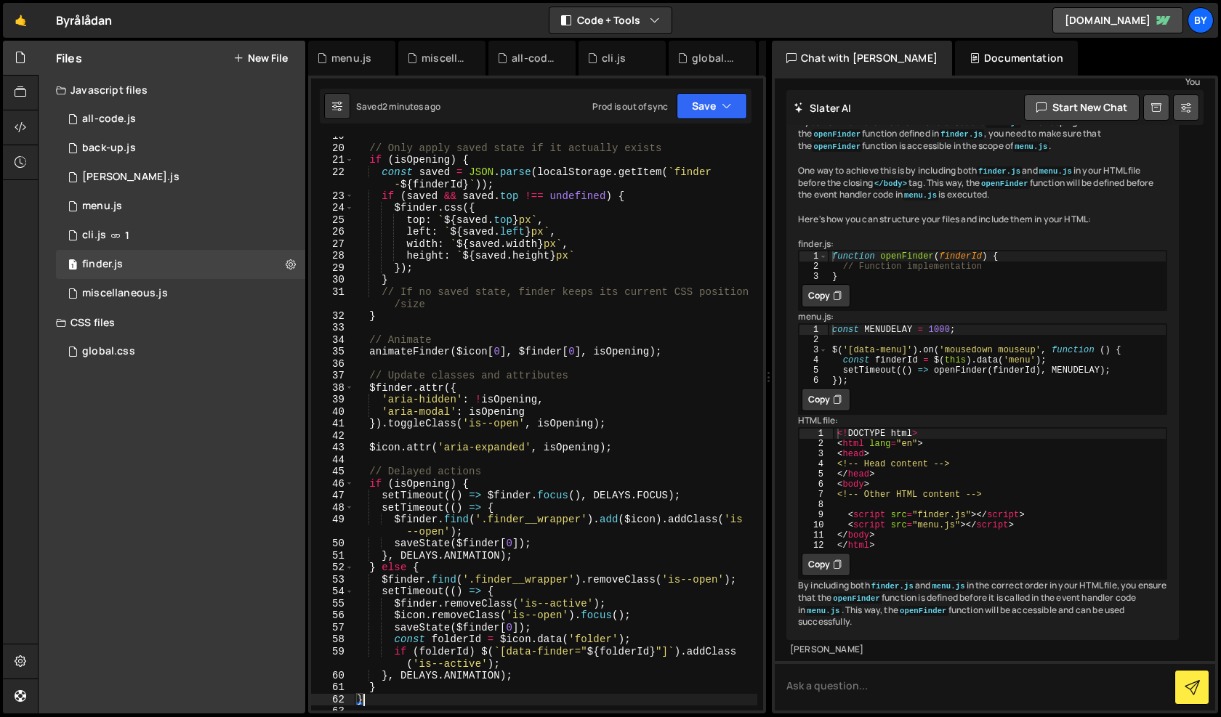
scroll to position [187, 0]
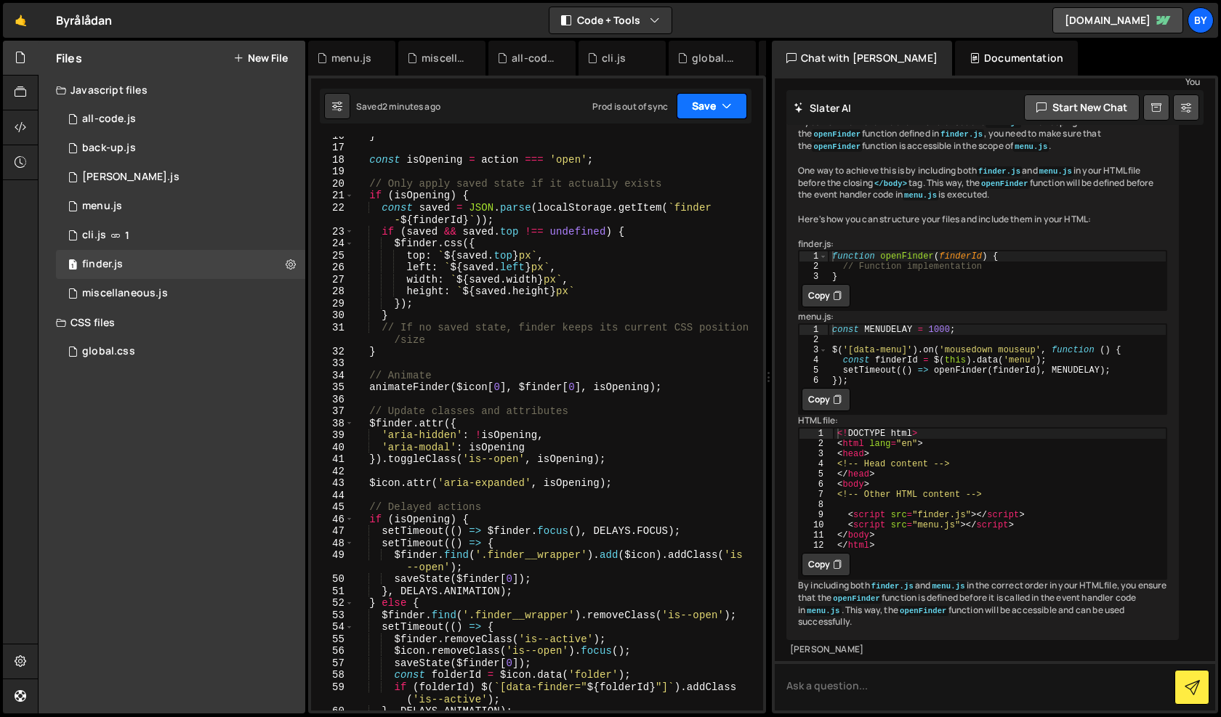
click at [718, 108] on button "Save" at bounding box center [711, 106] width 70 height 26
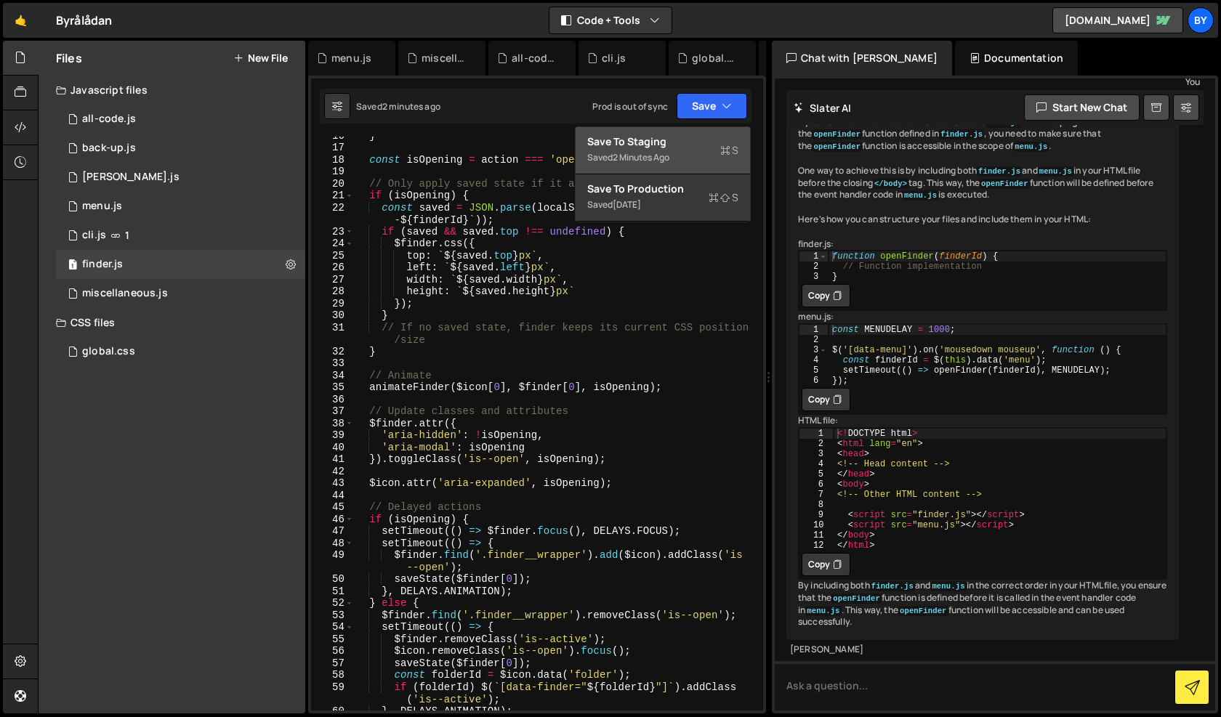
click at [707, 151] on div "Saved 2 minutes ago" at bounding box center [662, 157] width 151 height 17
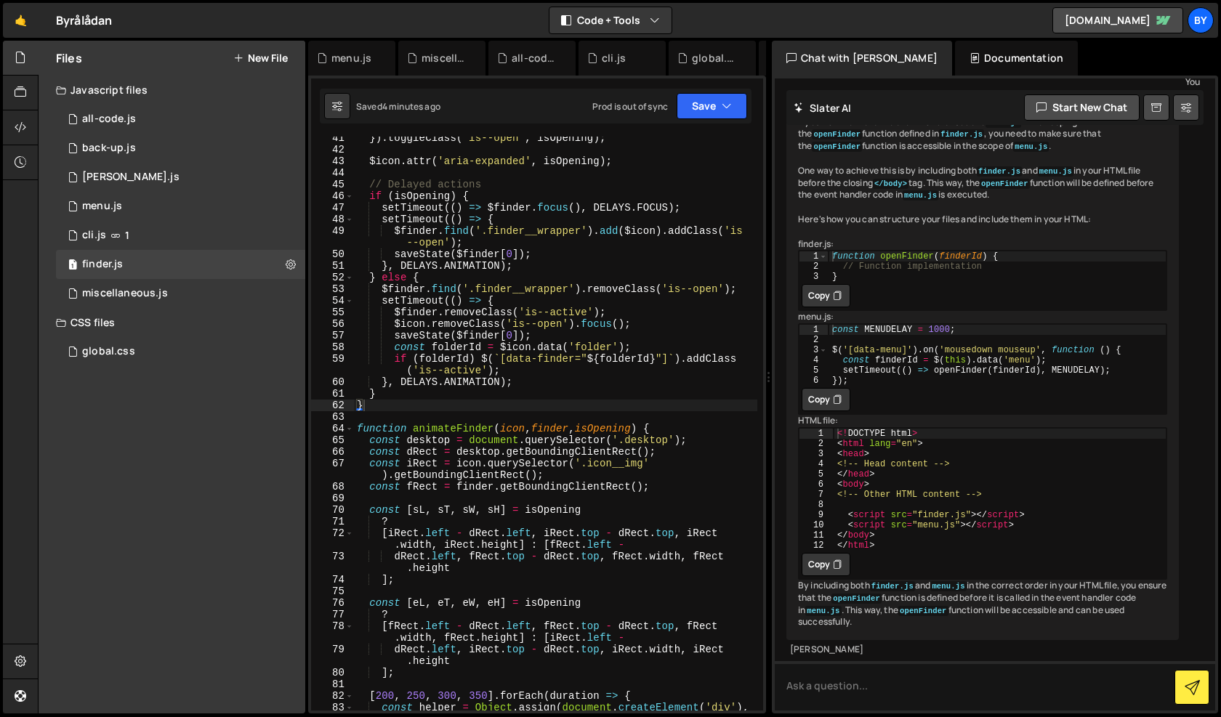
scroll to position [374, 0]
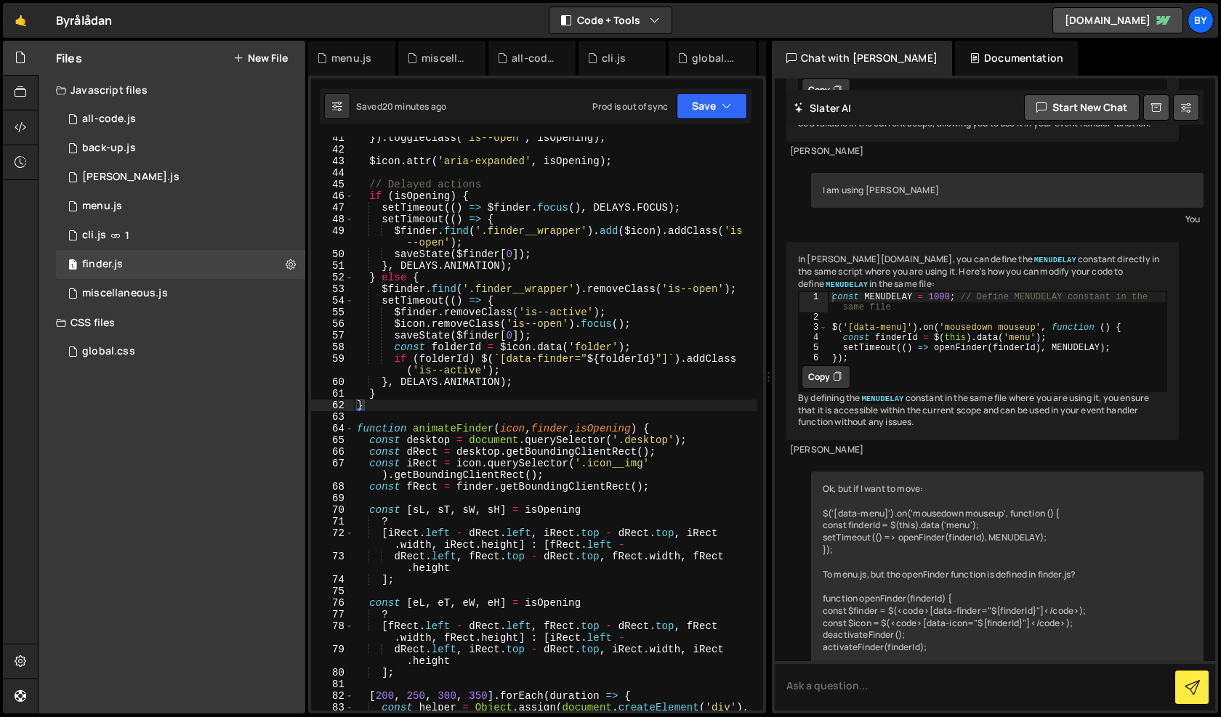
click at [530, 309] on div "}) . toggleClass ( 'is--open' , isOpening ) ; $icon . attr ( 'aria-expanded' , …" at bounding box center [555, 436] width 403 height 609
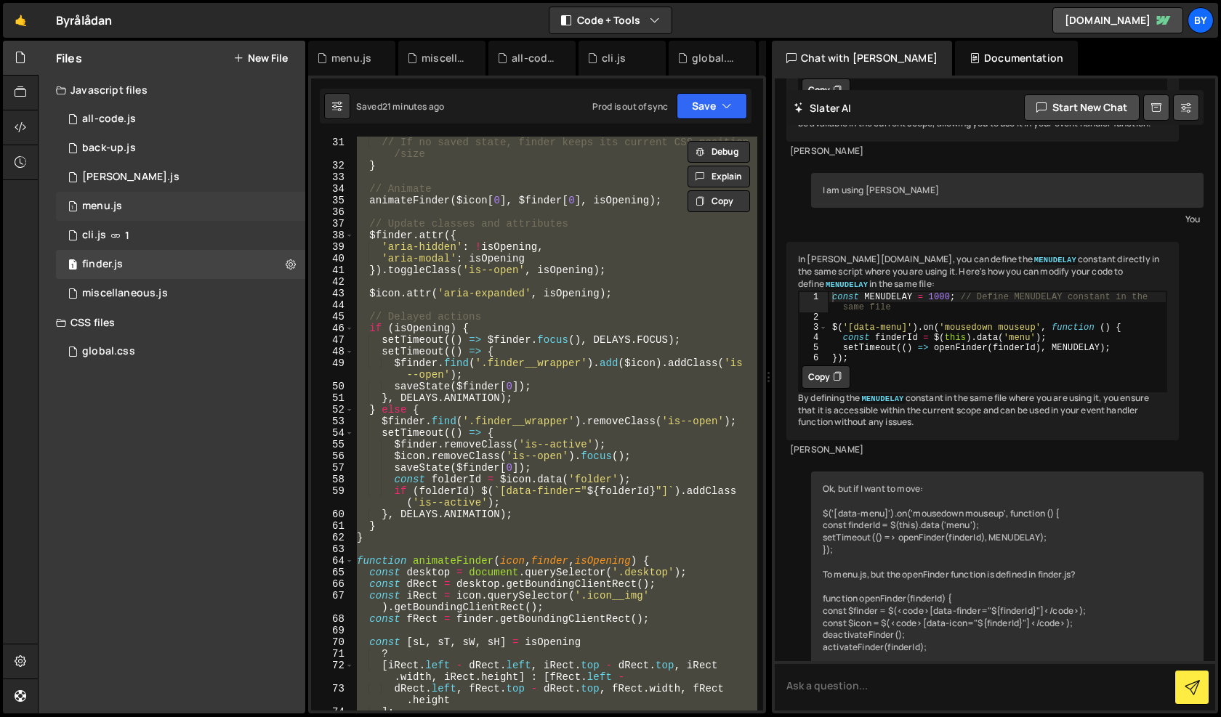
scroll to position [294, 0]
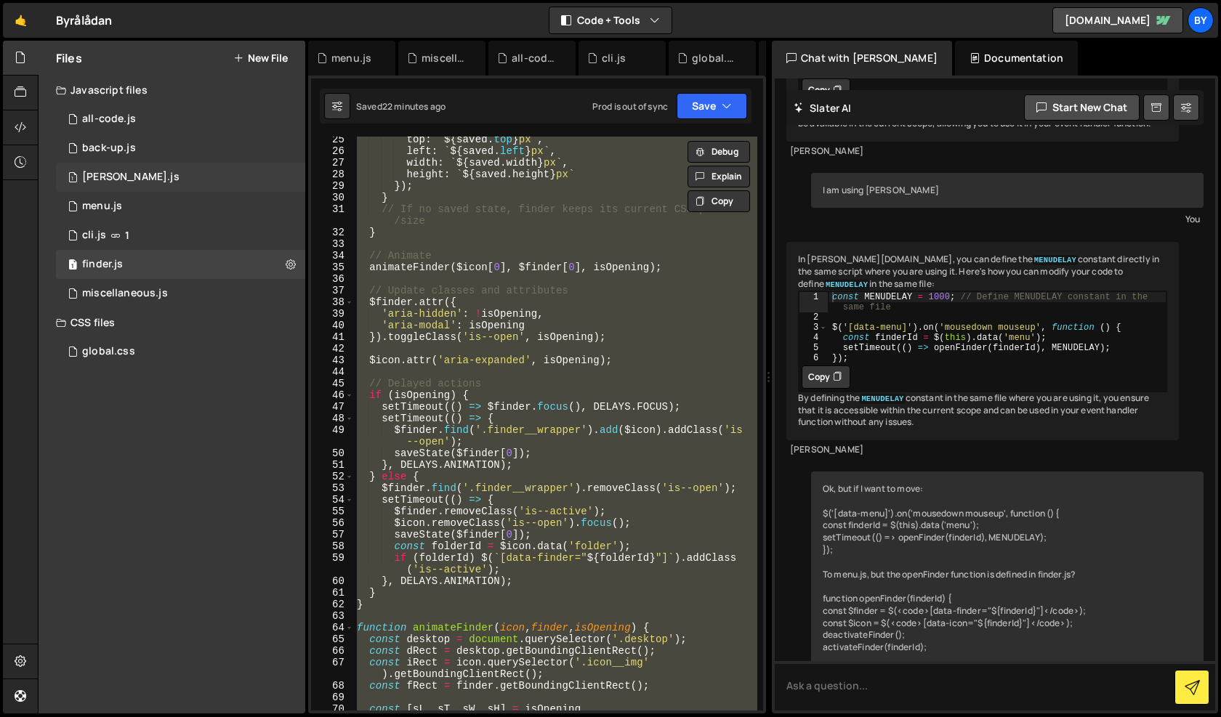
click at [145, 176] on div "1 [PERSON_NAME].js 0" at bounding box center [180, 177] width 249 height 29
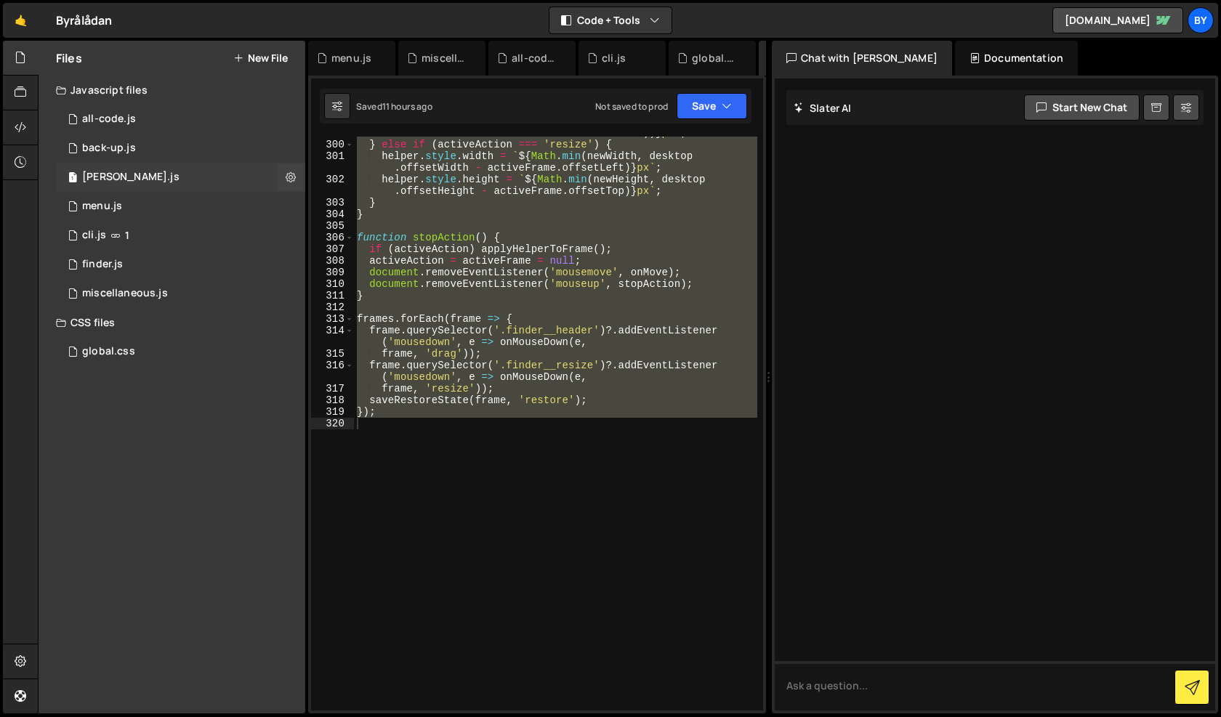
scroll to position [0, 0]
click at [164, 142] on div "1 back-up.js 0" at bounding box center [180, 148] width 249 height 29
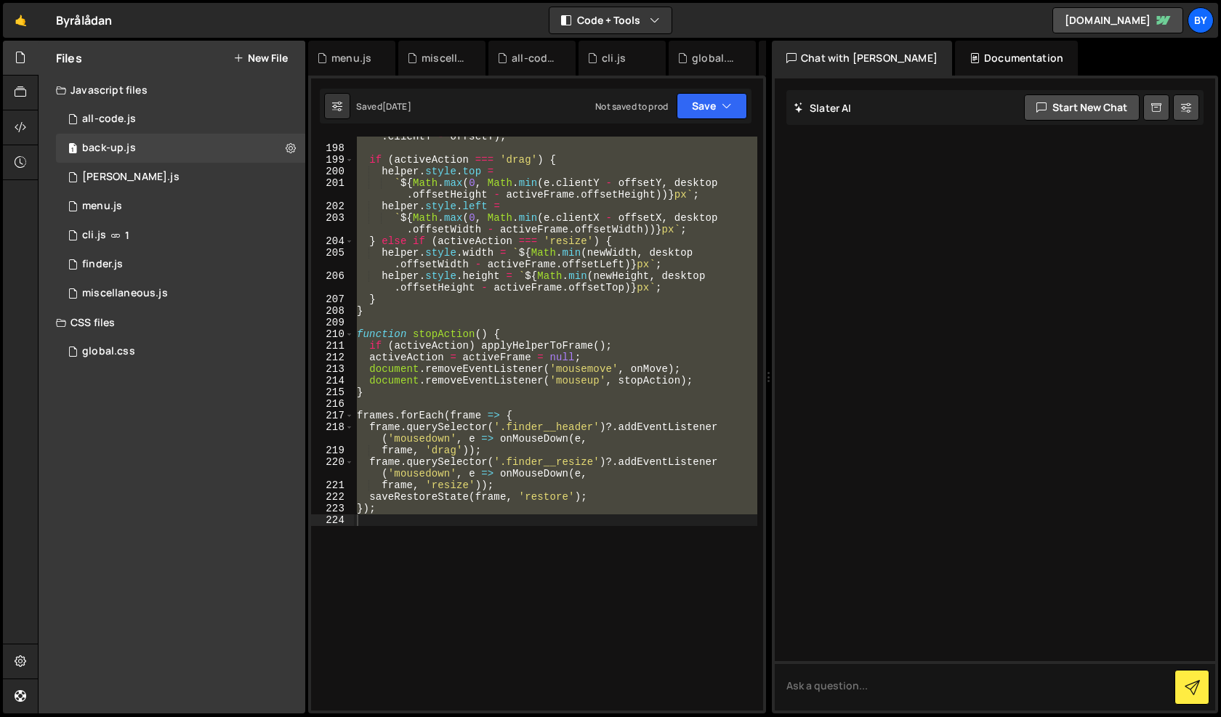
scroll to position [2683, 0]
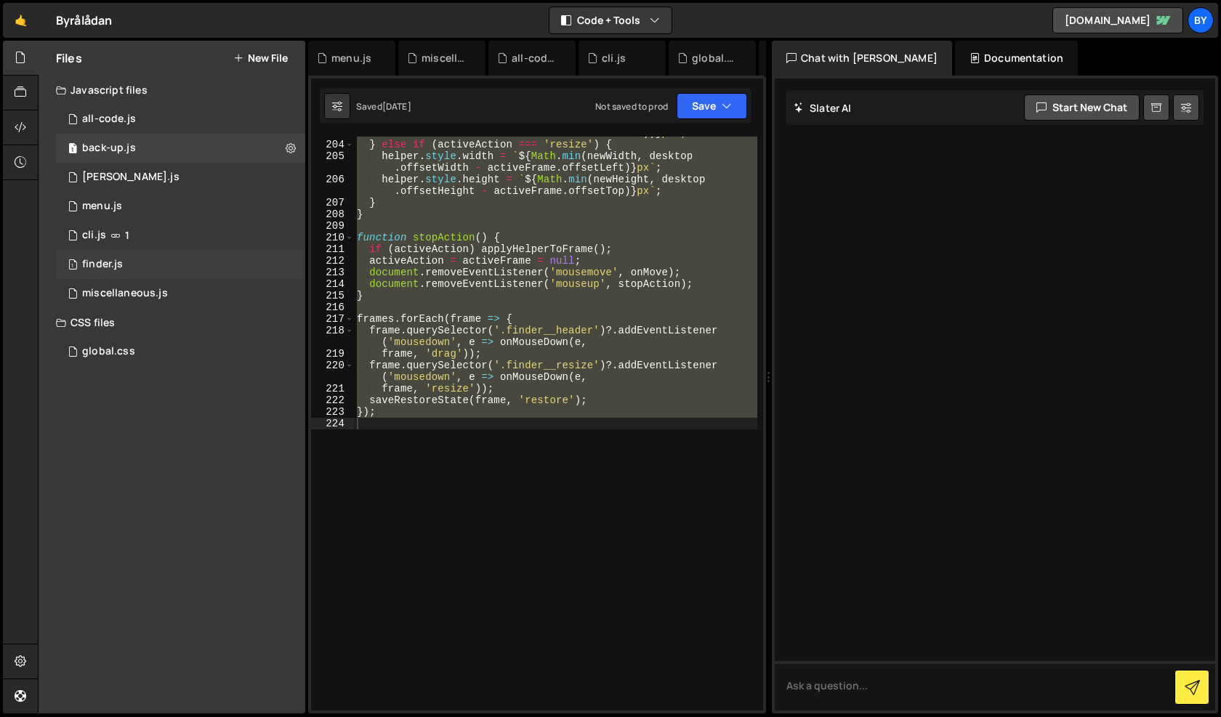
click at [142, 270] on div "1 finder.js 0" at bounding box center [180, 264] width 249 height 29
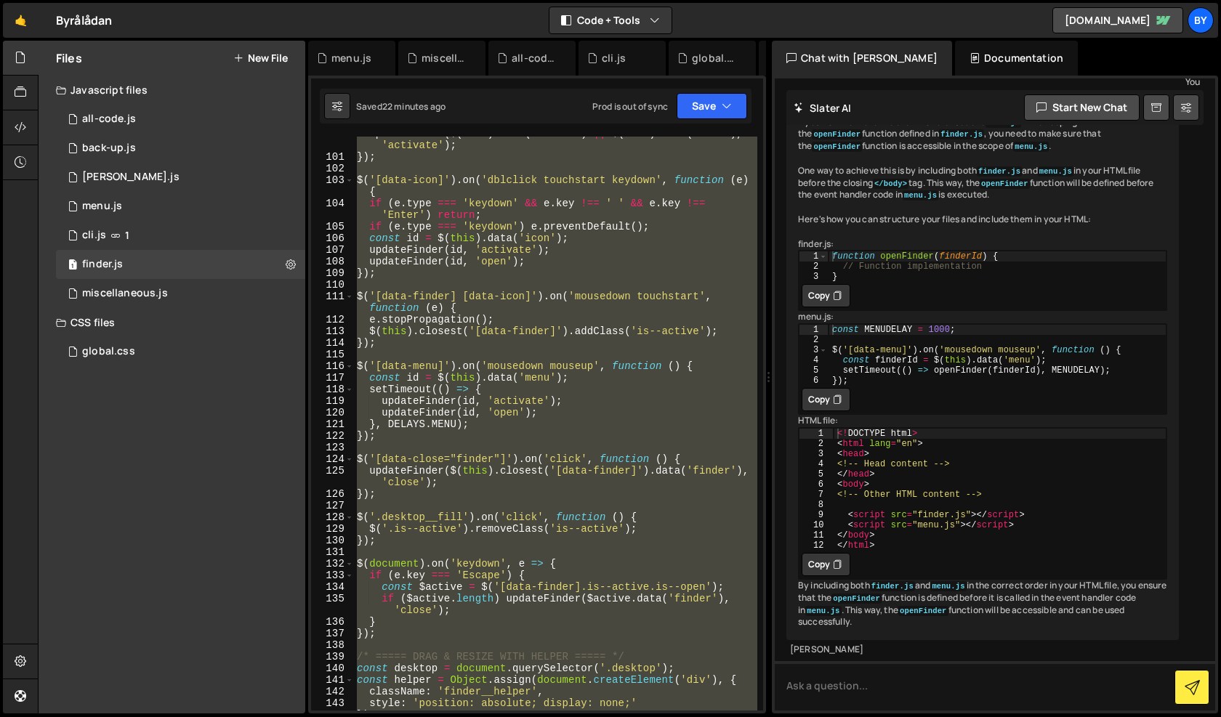
scroll to position [1159, 0]
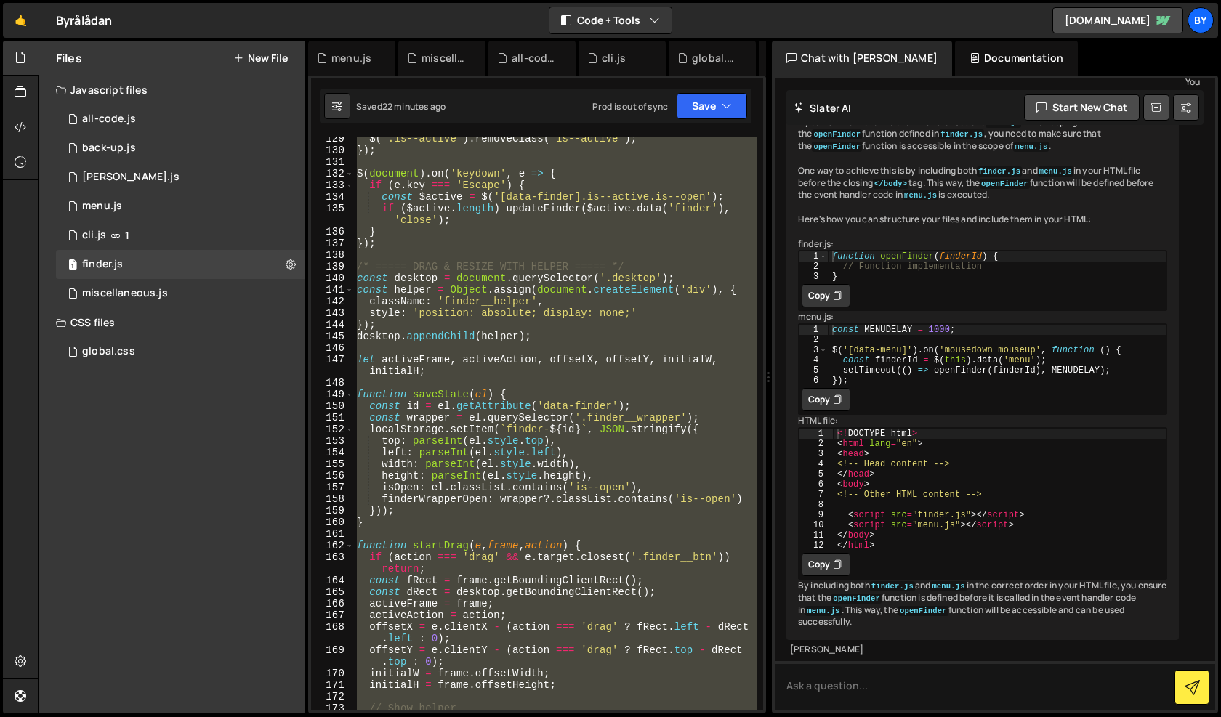
click at [638, 431] on div "$ ( '.is--active' ) . removeClass ( 'is--active' ) ; }) ; $ ( document ) . on (…" at bounding box center [555, 424] width 403 height 574
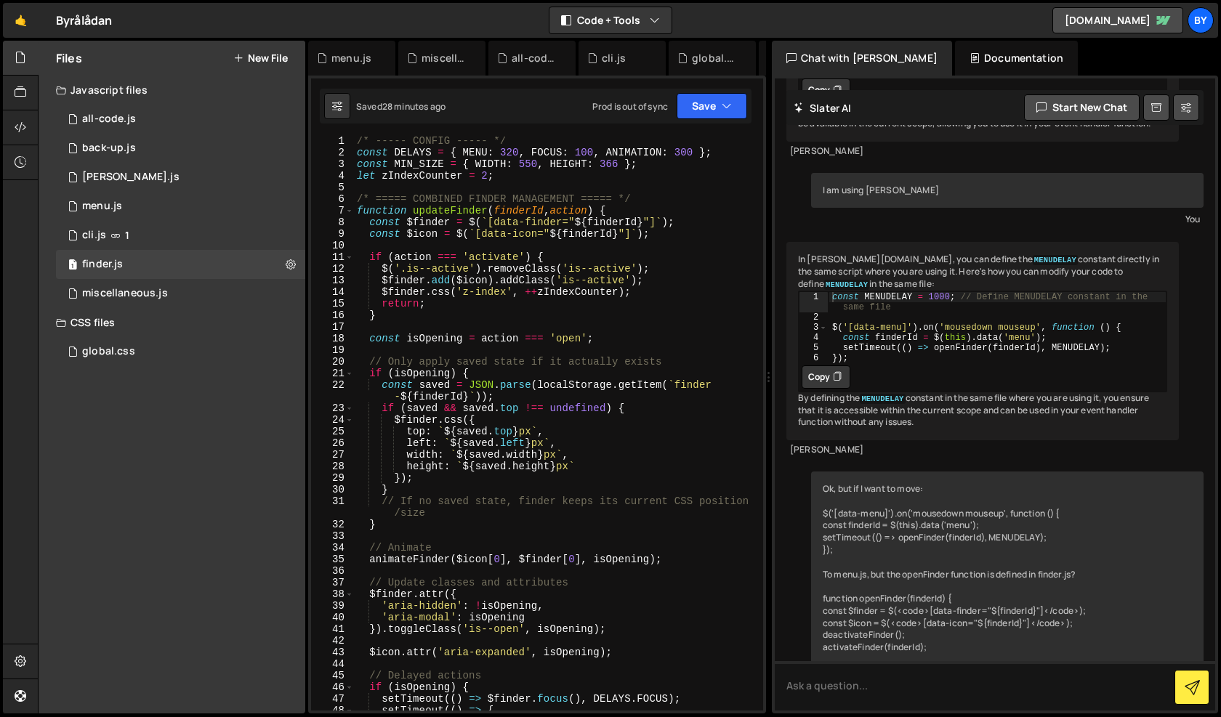
scroll to position [0, 0]
click at [559, 341] on div "/* ----- CONFIG ----- */ const DELAYS = { MENU : 320 , FOCUS : 100 , ANIMATION …" at bounding box center [555, 441] width 403 height 609
type textarea "});"
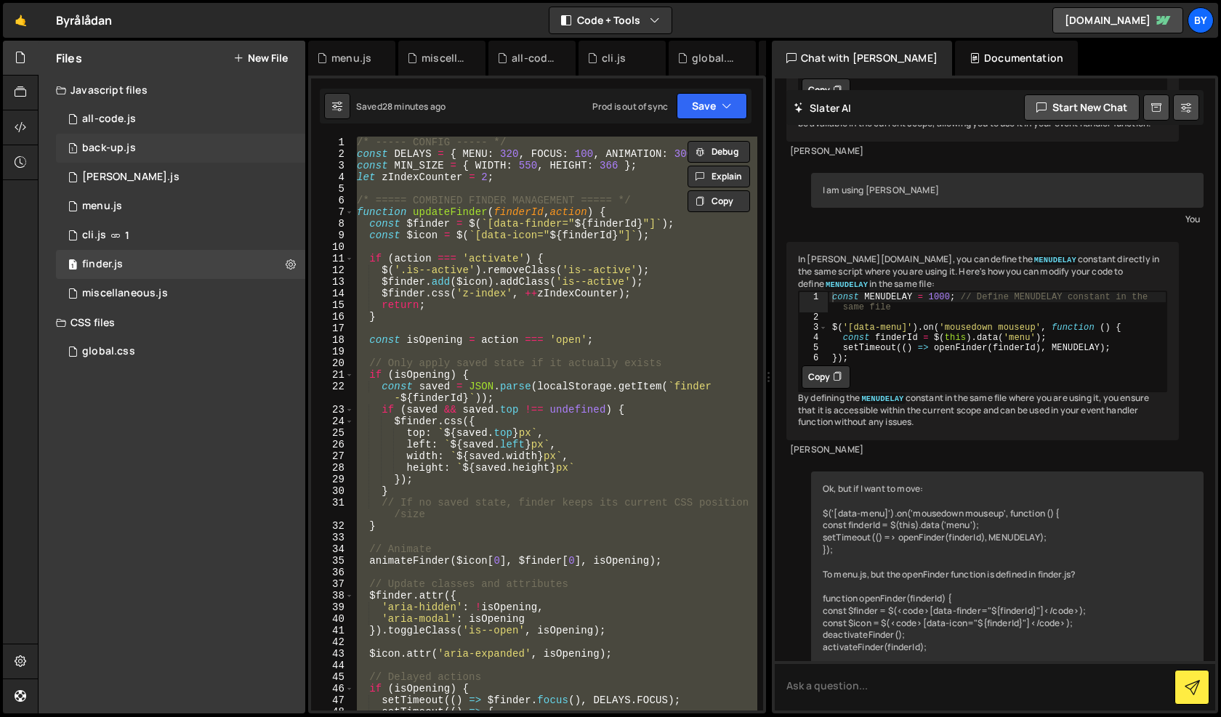
click at [148, 140] on div "1 back-up.js 0" at bounding box center [180, 148] width 249 height 29
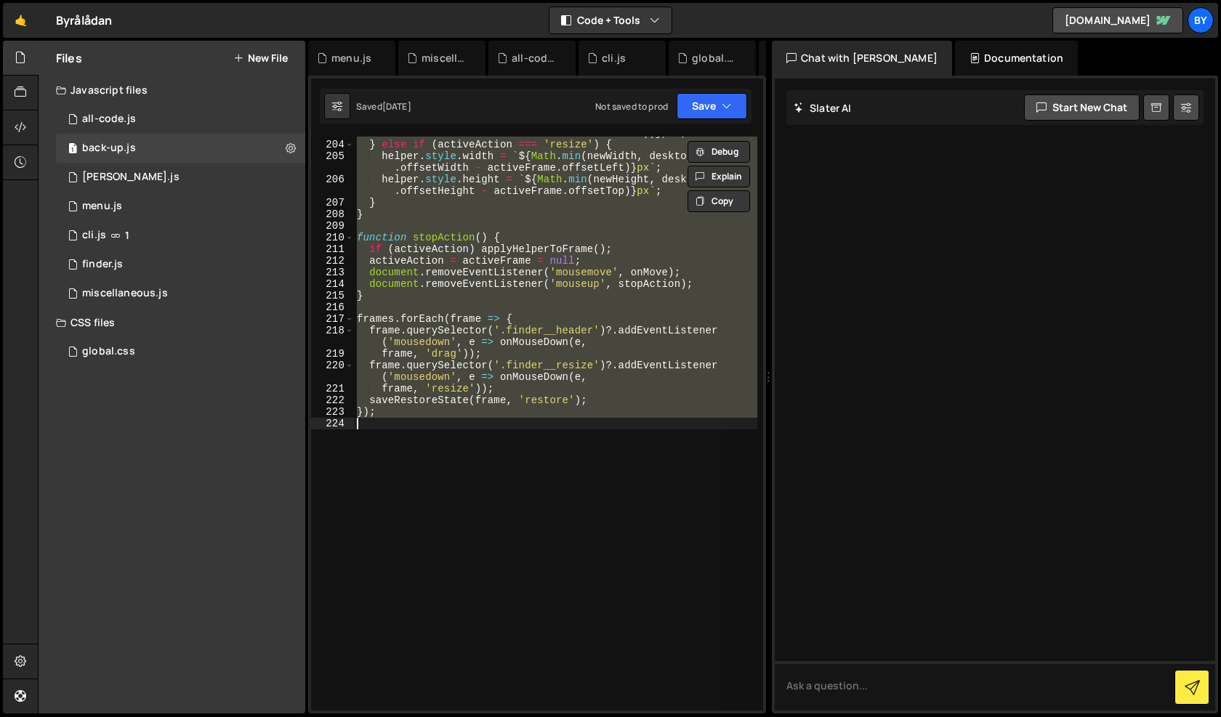
click at [596, 286] on div "` ${ Math . max ( 0 , Math . min ( e . clientX - offsetX , desktop . offsetWidt…" at bounding box center [555, 424] width 403 height 574
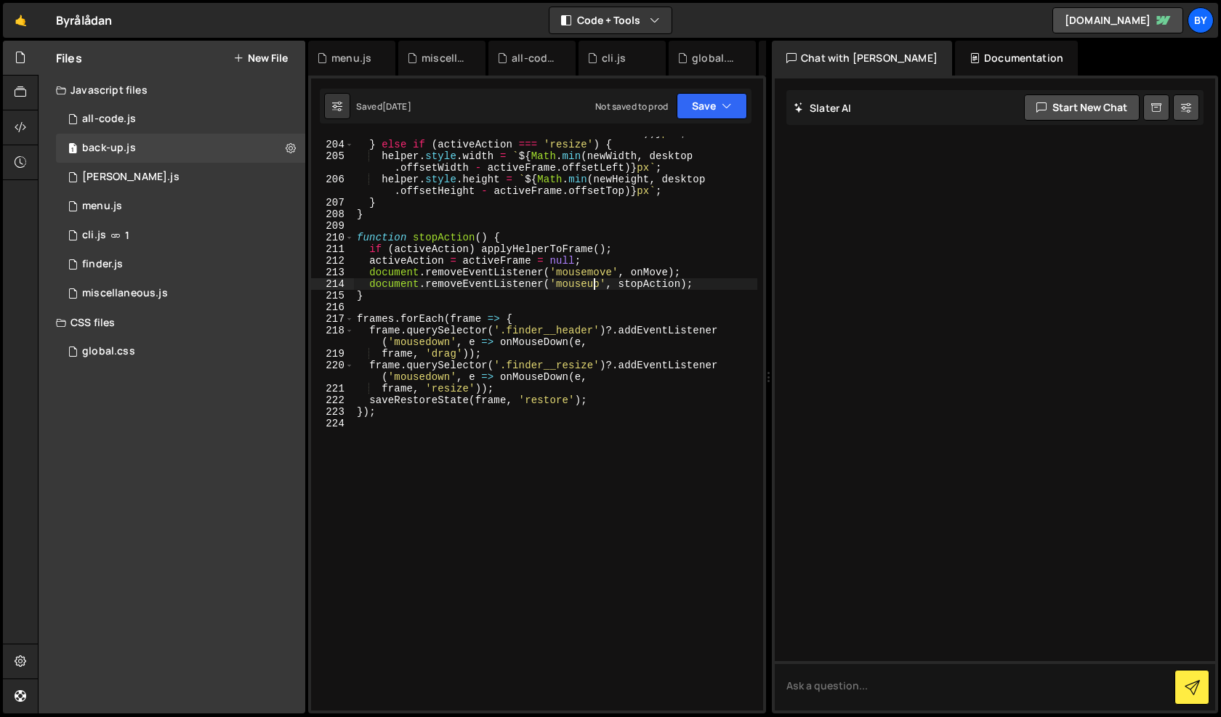
type textarea "});"
paste textarea
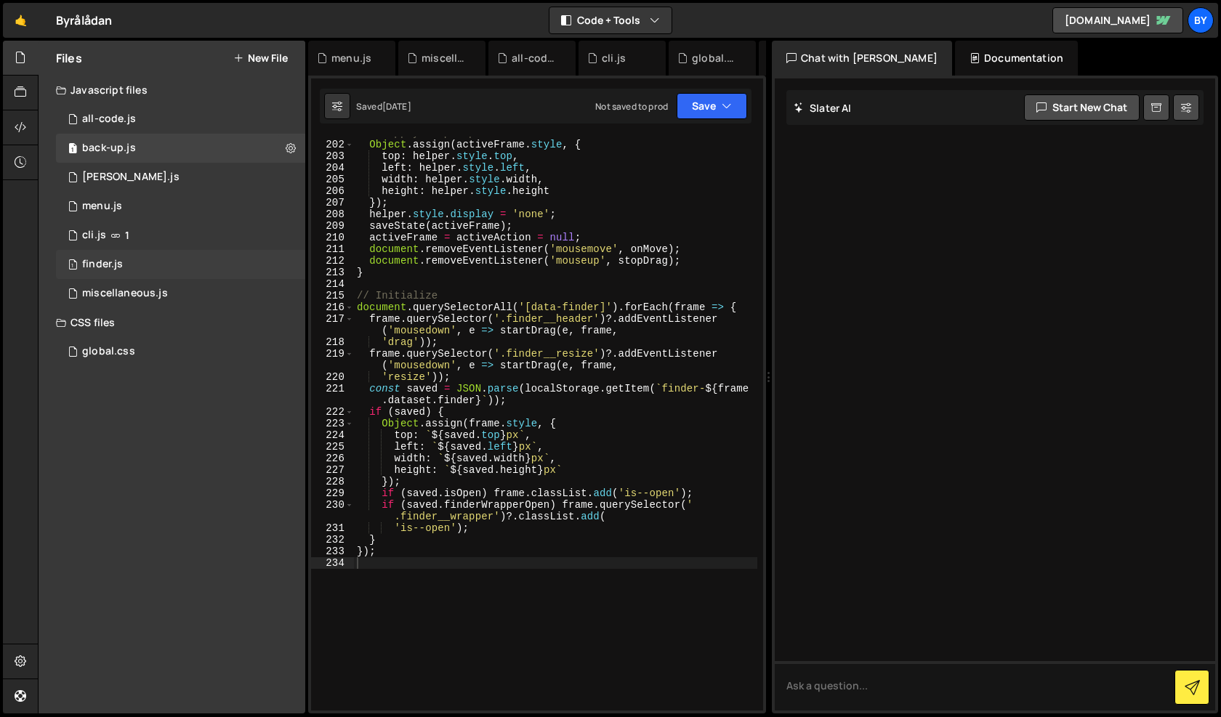
click at [191, 264] on div "1 finder.js 0" at bounding box center [180, 264] width 249 height 29
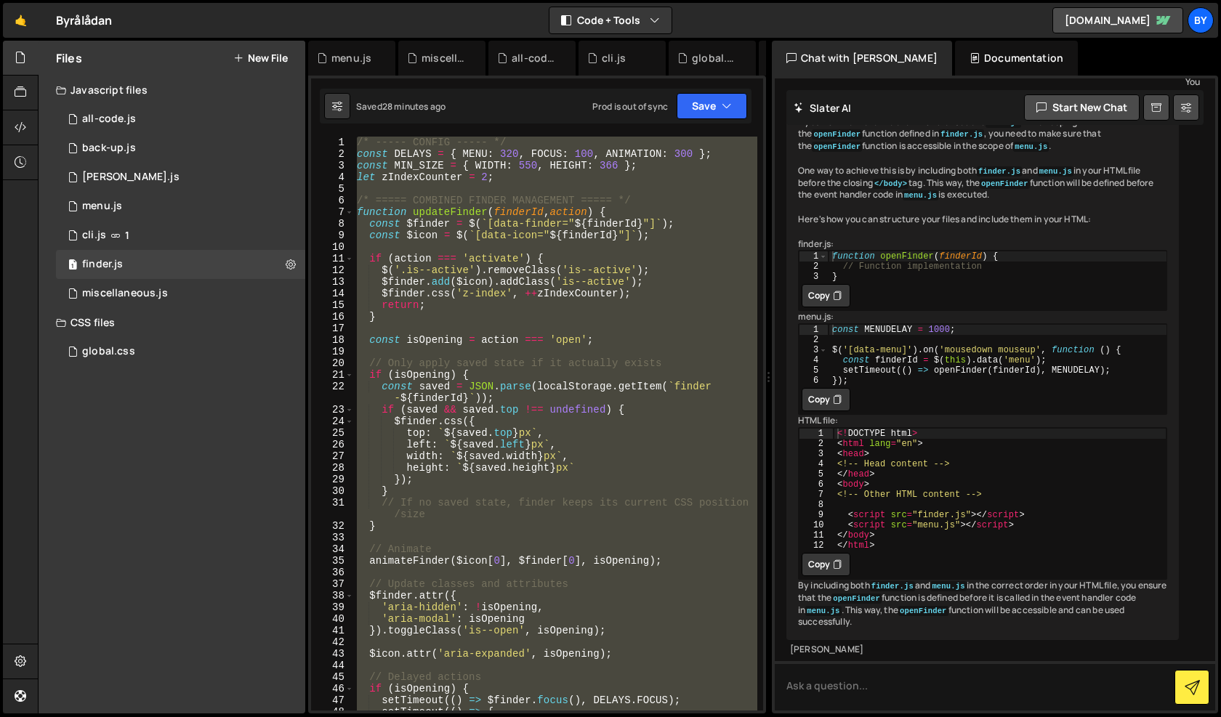
scroll to position [1287, 0]
click at [472, 286] on div "/* ----- CONFIG ----- */ const DELAYS = { MENU : 320 , FOCUS : 100 , ANIMATION …" at bounding box center [555, 424] width 403 height 574
type textarea "$finder.add($icon).addClass('is--active');"
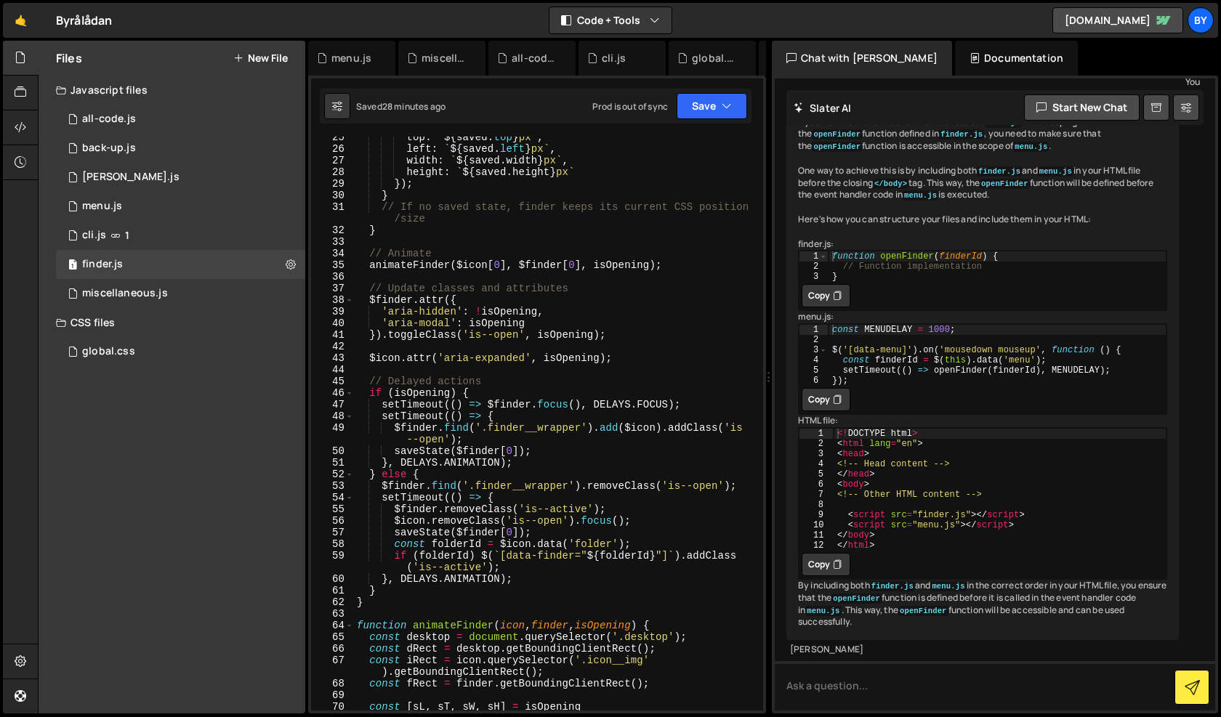
scroll to position [297, 0]
